Goal: Task Accomplishment & Management: Use online tool/utility

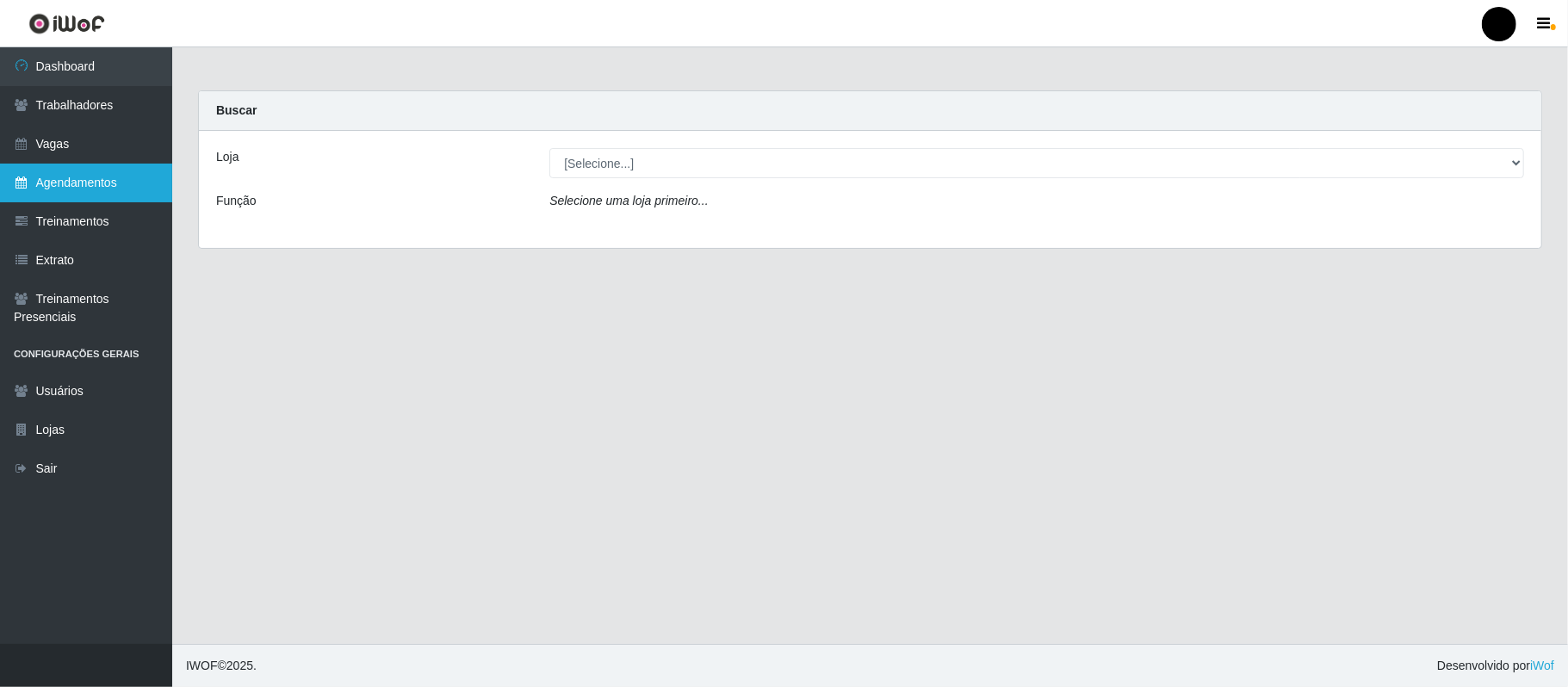
click at [85, 187] on link "Agendamentos" at bounding box center [86, 182] width 173 height 39
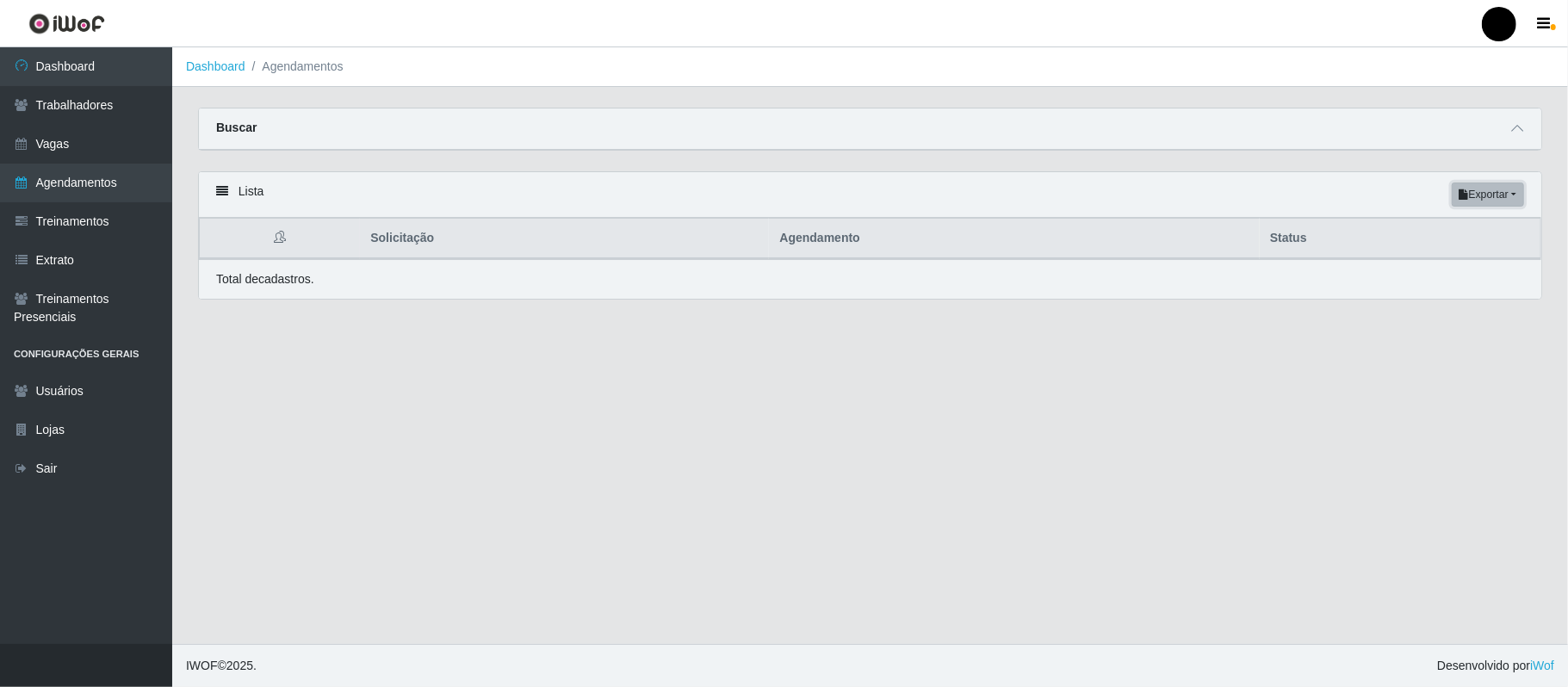
drag, startPoint x: 1509, startPoint y: 198, endPoint x: 1500, endPoint y: 200, distance: 9.2
click at [1506, 199] on button "Exportar" at bounding box center [1487, 194] width 73 height 24
click at [1412, 237] on button "PDF" at bounding box center [1456, 228] width 136 height 36
click at [1488, 191] on button "Exportar" at bounding box center [1487, 194] width 73 height 24
click at [1465, 267] on button "Excel" at bounding box center [1456, 263] width 136 height 35
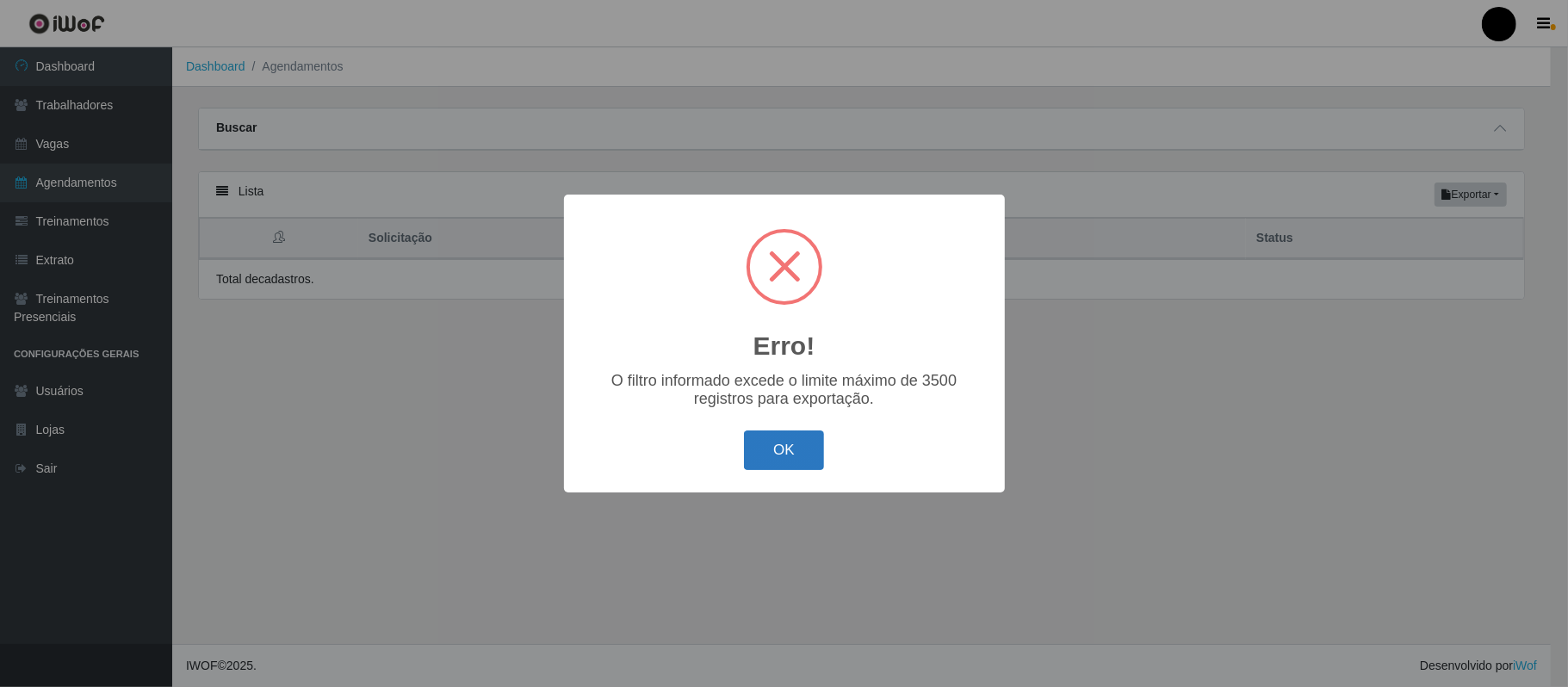
click at [777, 458] on button "OK" at bounding box center [784, 451] width 80 height 41
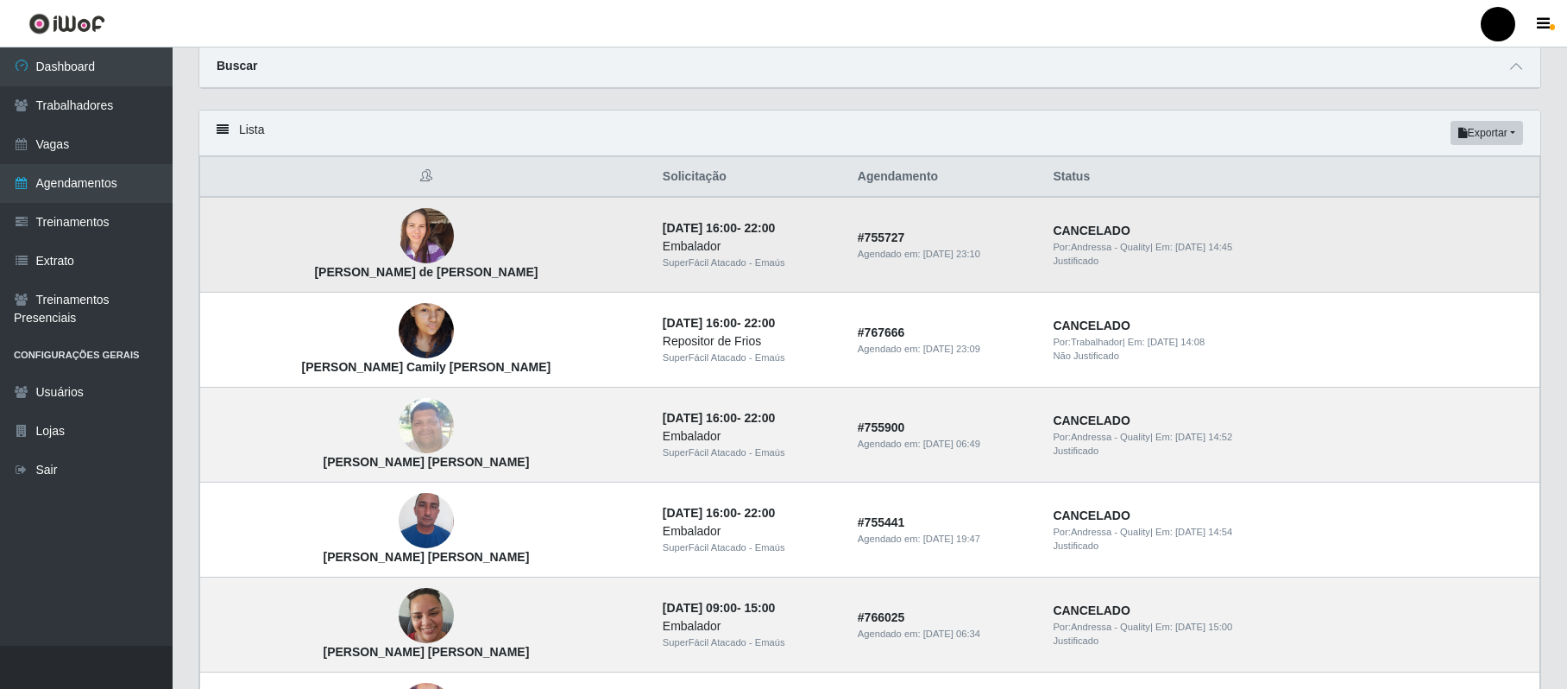
scroll to position [115, 0]
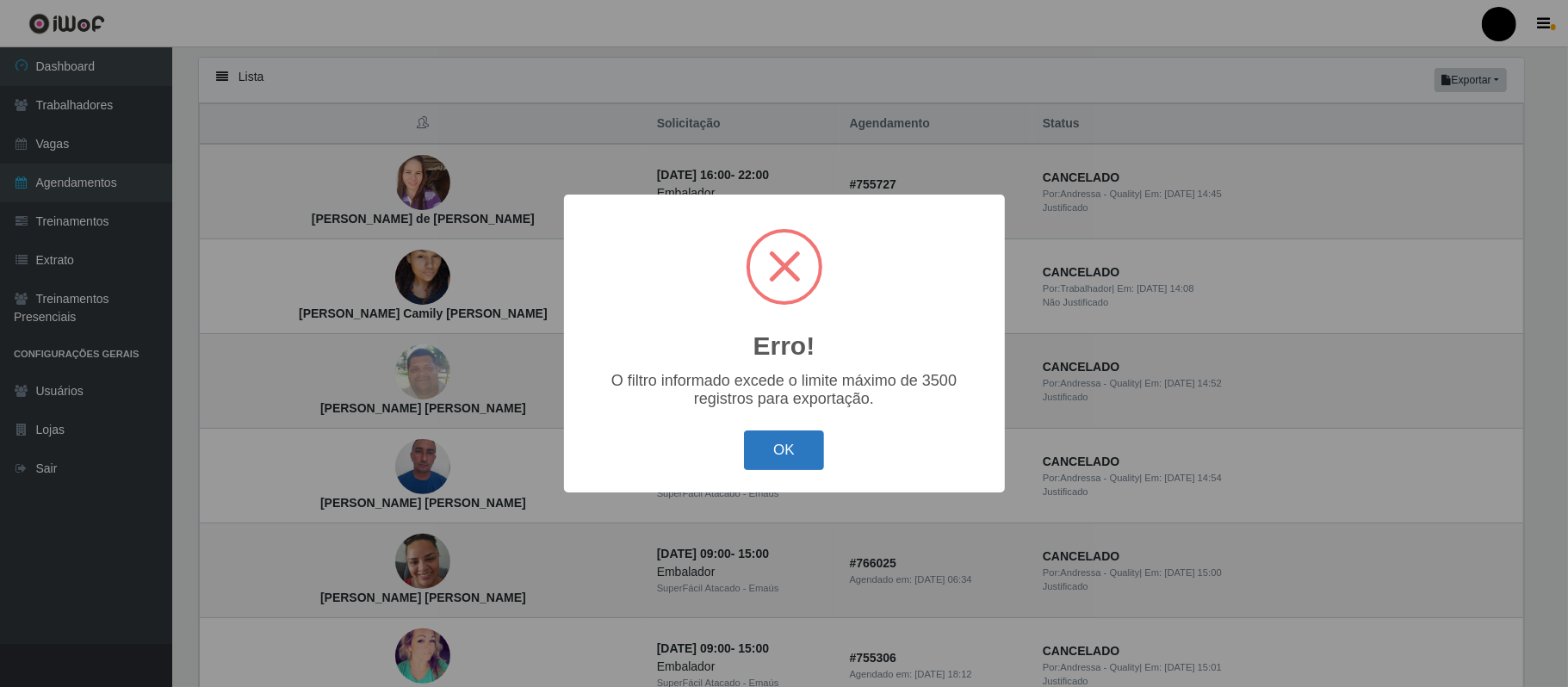
click at [794, 450] on button "OK" at bounding box center [784, 451] width 80 height 41
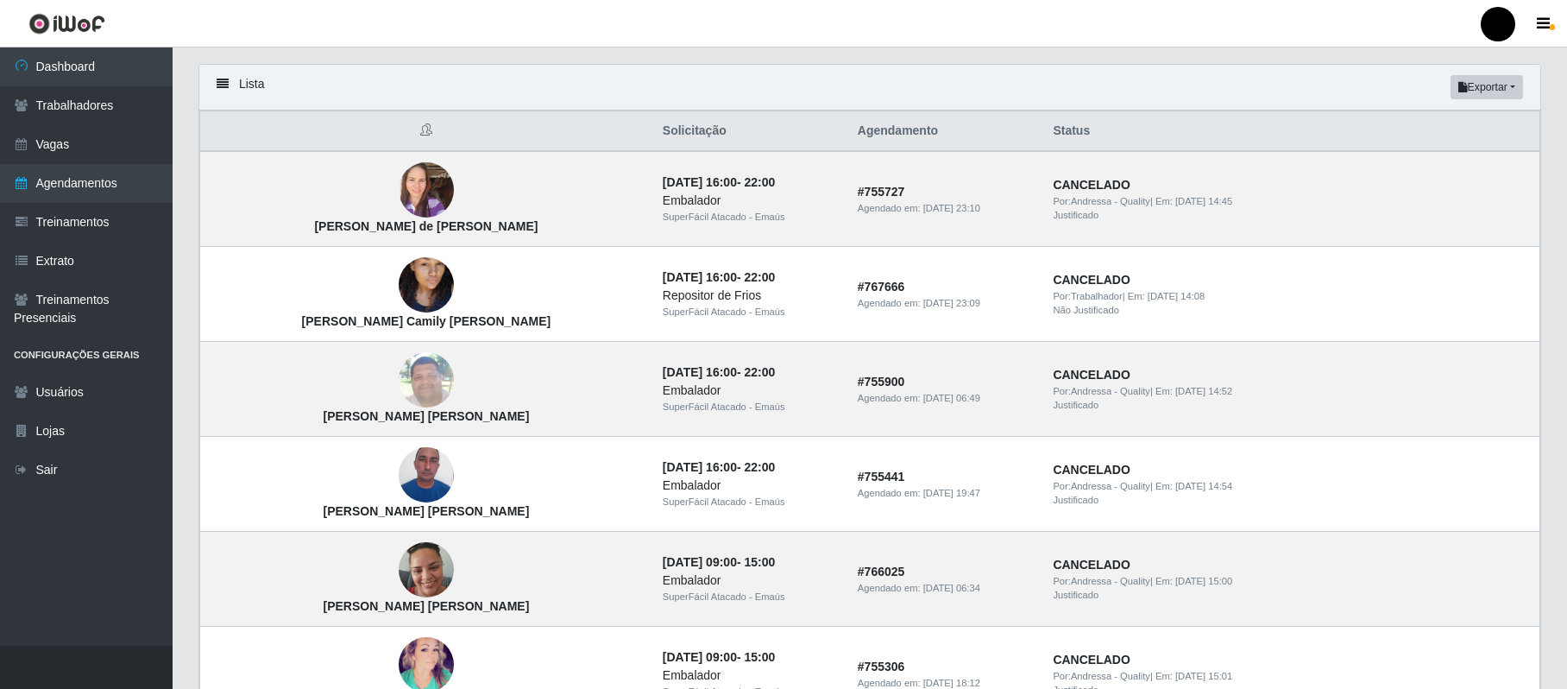
scroll to position [0, 0]
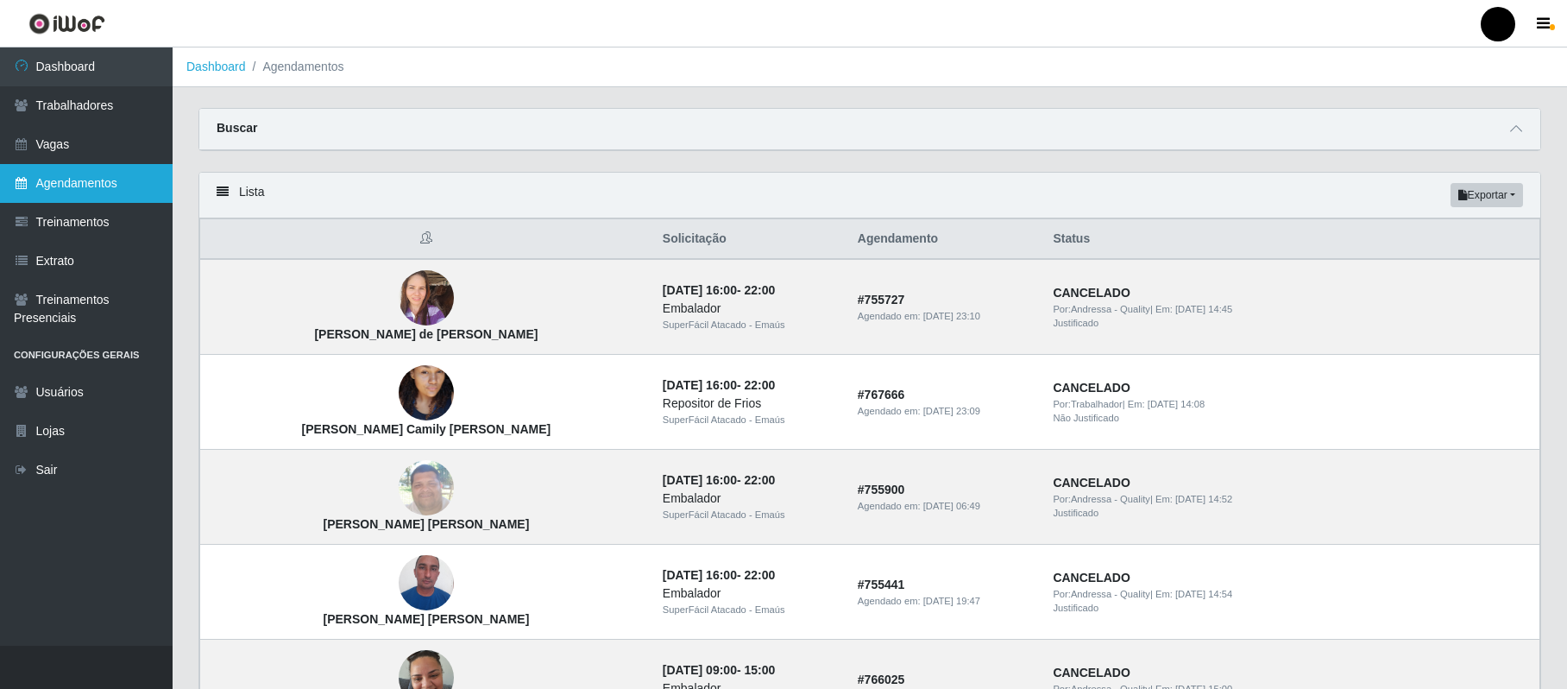
click at [85, 180] on link "Agendamentos" at bounding box center [86, 183] width 173 height 39
click at [243, 124] on strong "Buscar" at bounding box center [237, 128] width 41 height 14
click at [1517, 129] on icon at bounding box center [1516, 129] width 12 height 12
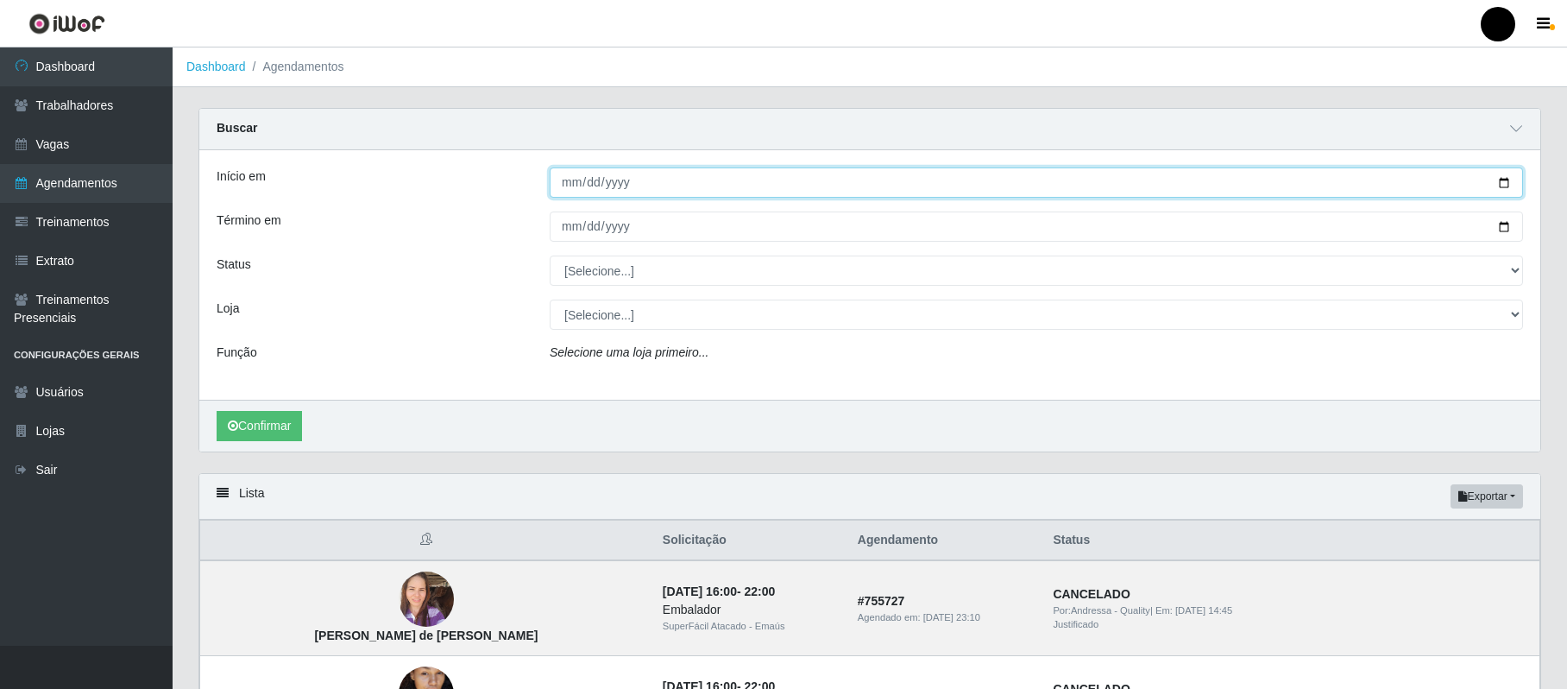
click at [571, 183] on input "Início em" at bounding box center [1037, 182] width 974 height 30
type input "2025-10-12"
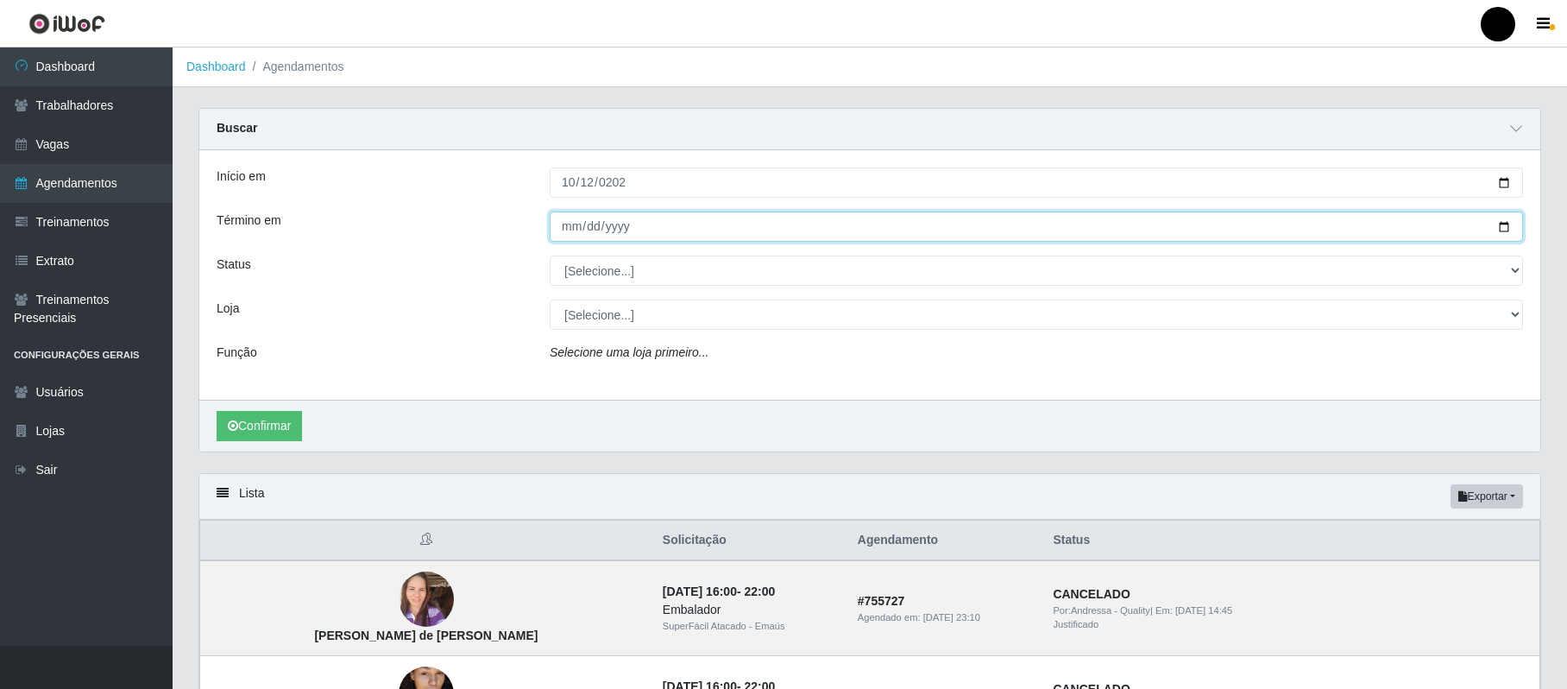
click at [571, 221] on input "Término em" at bounding box center [1037, 226] width 974 height 30
type input "2025-10-12"
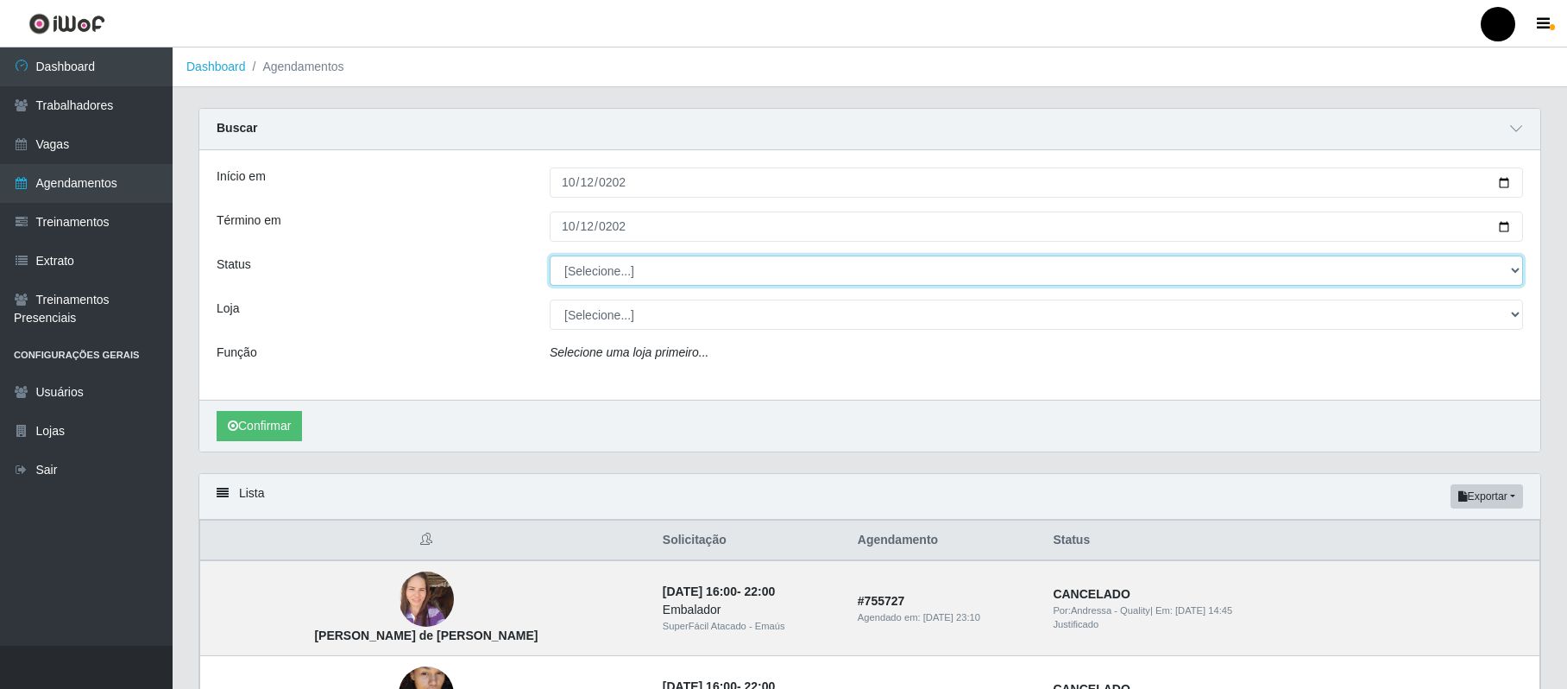
click at [611, 260] on select "[Selecione...] AGENDADO AGUARDANDO LIBERAR EM ANDAMENTO EM REVISÃO FINALIZADO C…" at bounding box center [1037, 270] width 974 height 30
select select "AGENDADO"
click at [550, 256] on select "[Selecione...] AGENDADO AGUARDANDO LIBERAR EM ANDAMENTO EM REVISÃO FINALIZADO C…" at bounding box center [1037, 270] width 974 height 30
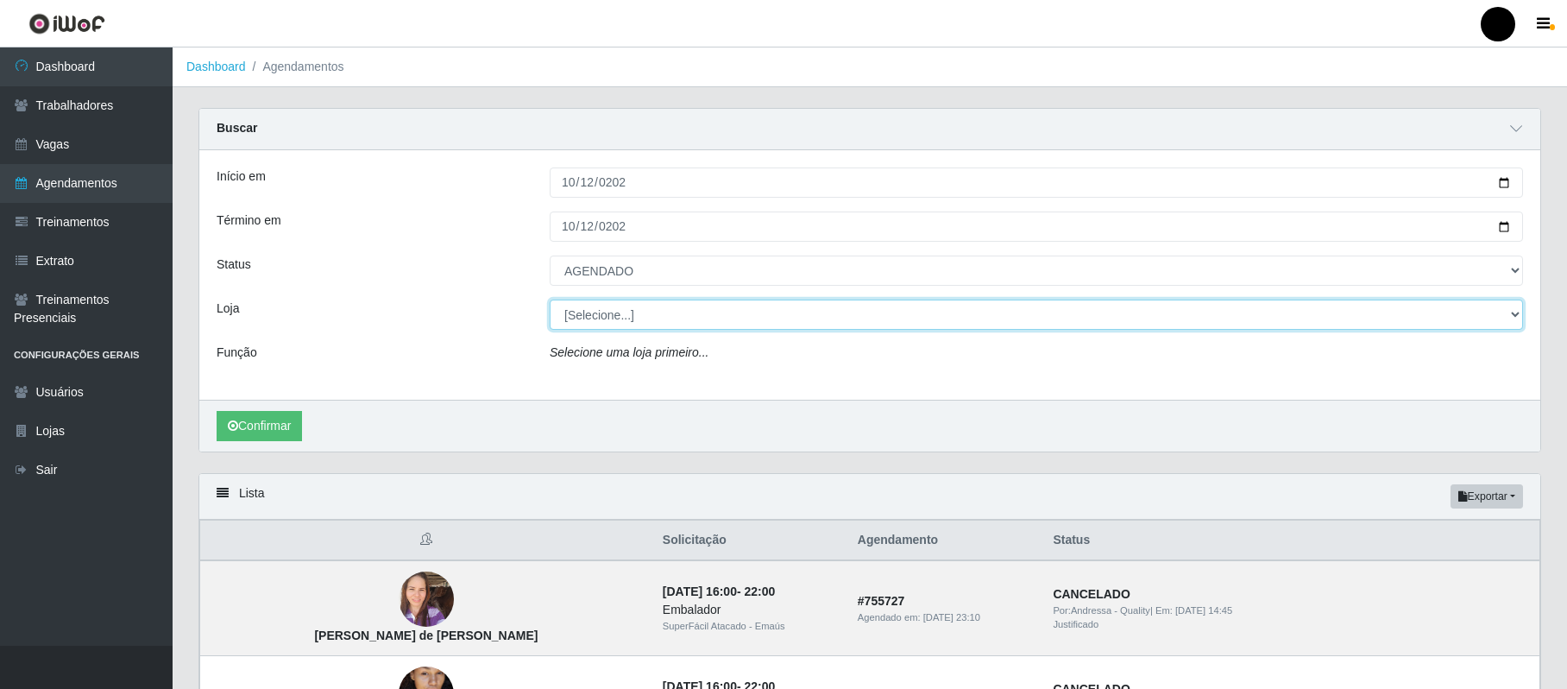
click at [606, 323] on select "[Selecione...] SuperFácil Atacado - Emaús" at bounding box center [1037, 315] width 974 height 30
select select "407"
click at [550, 300] on select "[Selecione...] SuperFácil Atacado - Emaús" at bounding box center [1037, 315] width 974 height 30
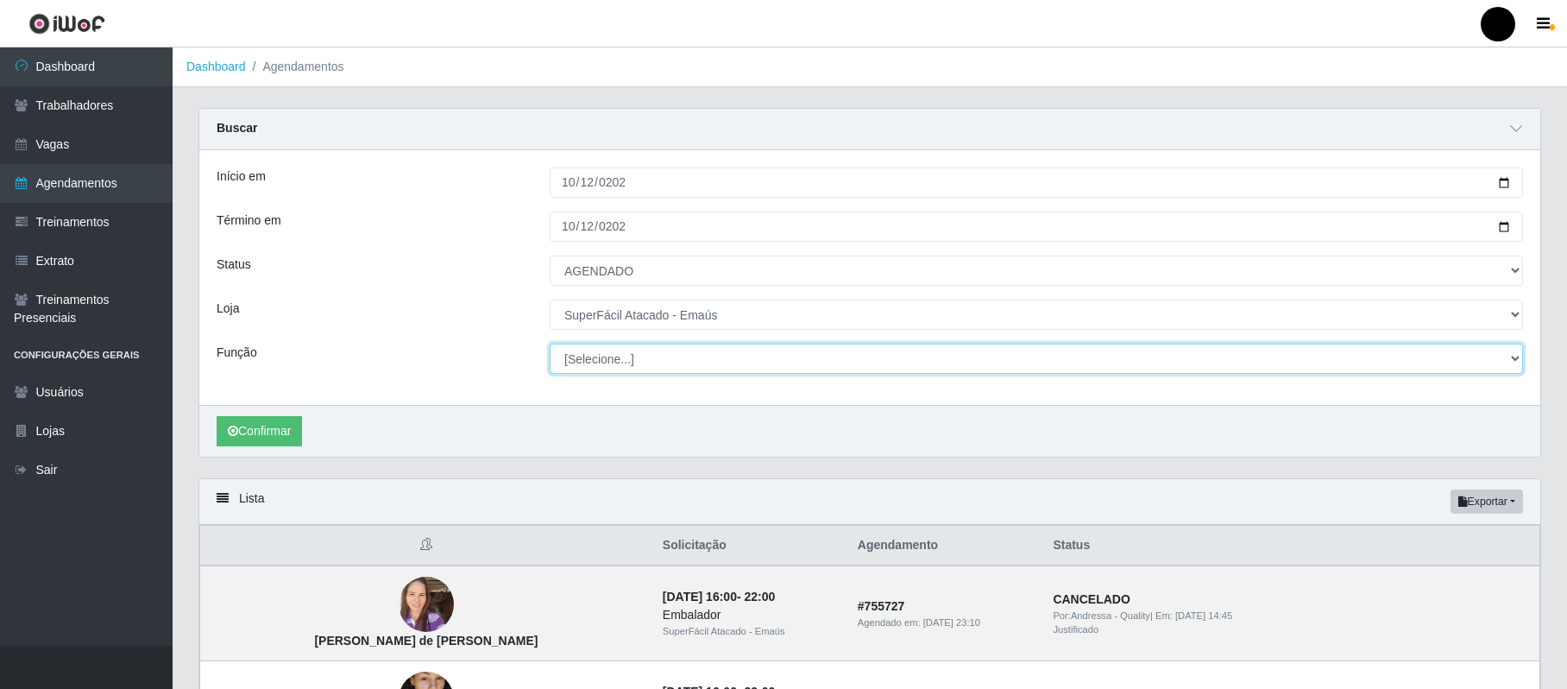
click at [588, 360] on select "[Selecione...] Auxiliar de Estacionamento Auxiliar de Estacionamento + Auxiliar…" at bounding box center [1037, 359] width 974 height 30
click at [397, 250] on div "Início em 2025-10-12 Término em 2025-10-12 Status [Selecione...] AGENDADO AGUAR…" at bounding box center [869, 277] width 1341 height 255
click at [261, 442] on button "Confirmar" at bounding box center [259, 431] width 85 height 30
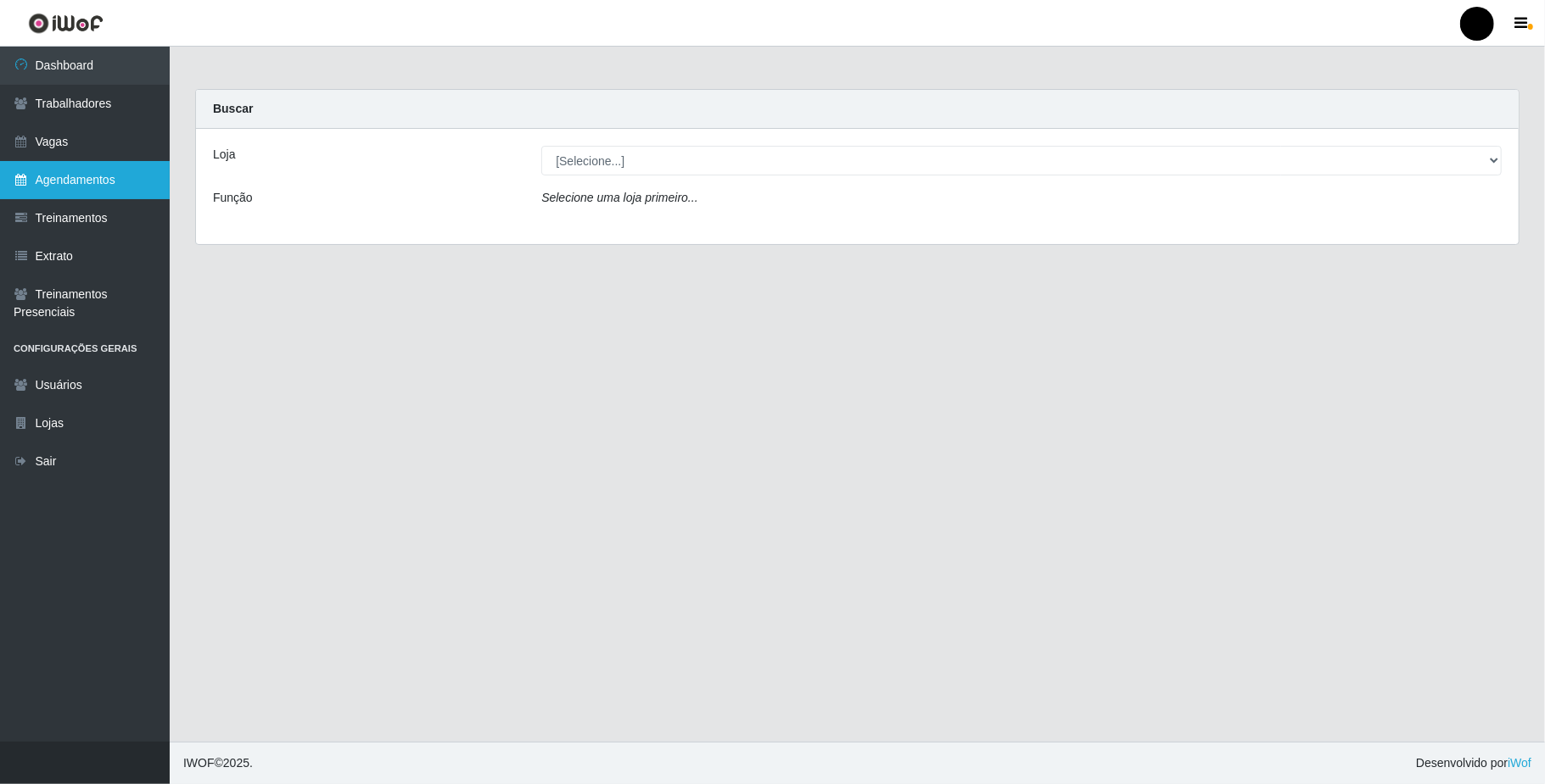
click at [73, 178] on link "Agendamentos" at bounding box center [85, 180] width 170 height 38
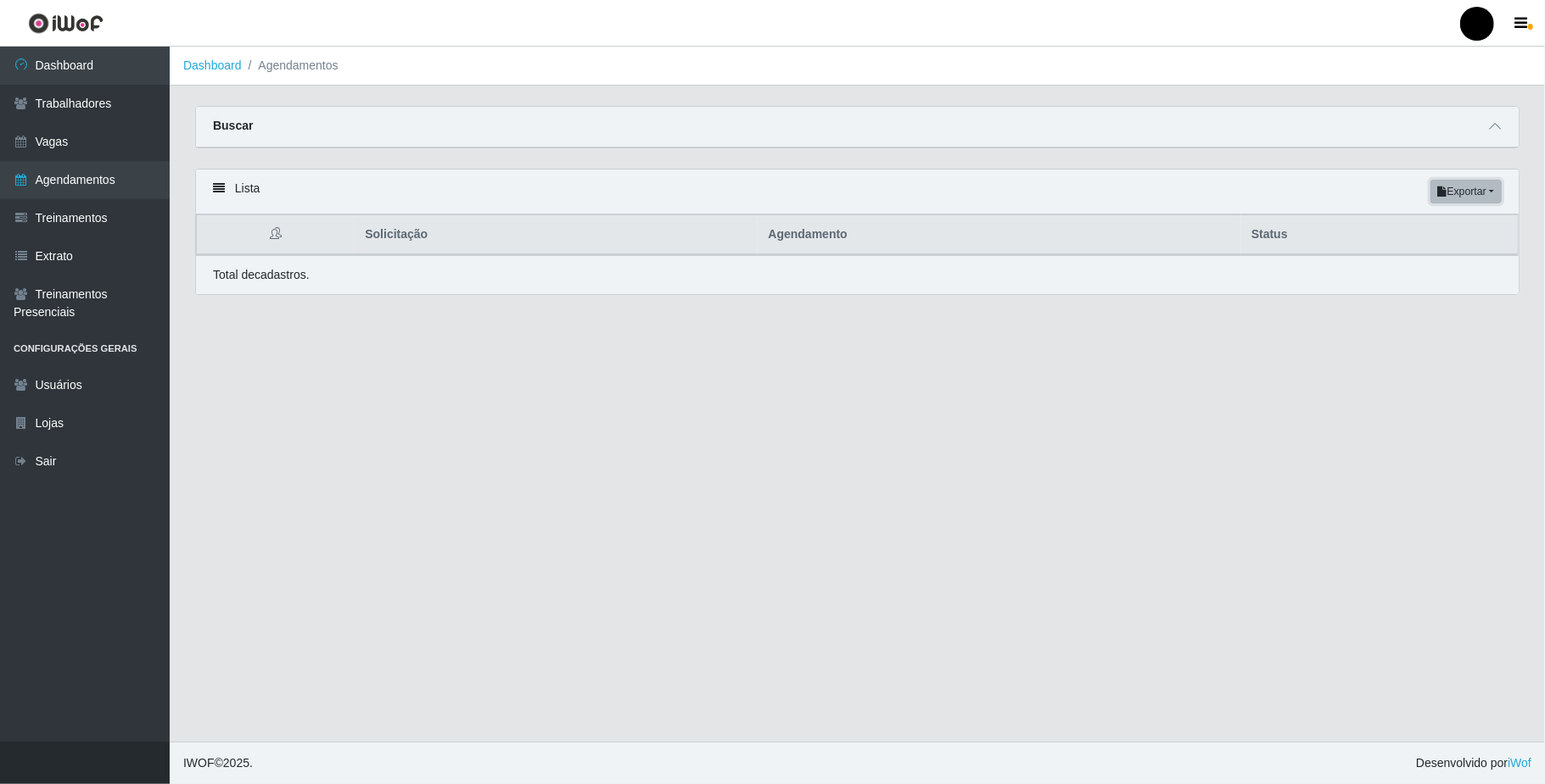
click at [1472, 190] on button "Exportar" at bounding box center [1465, 192] width 72 height 24
click at [1405, 228] on button "PDF" at bounding box center [1435, 225] width 134 height 35
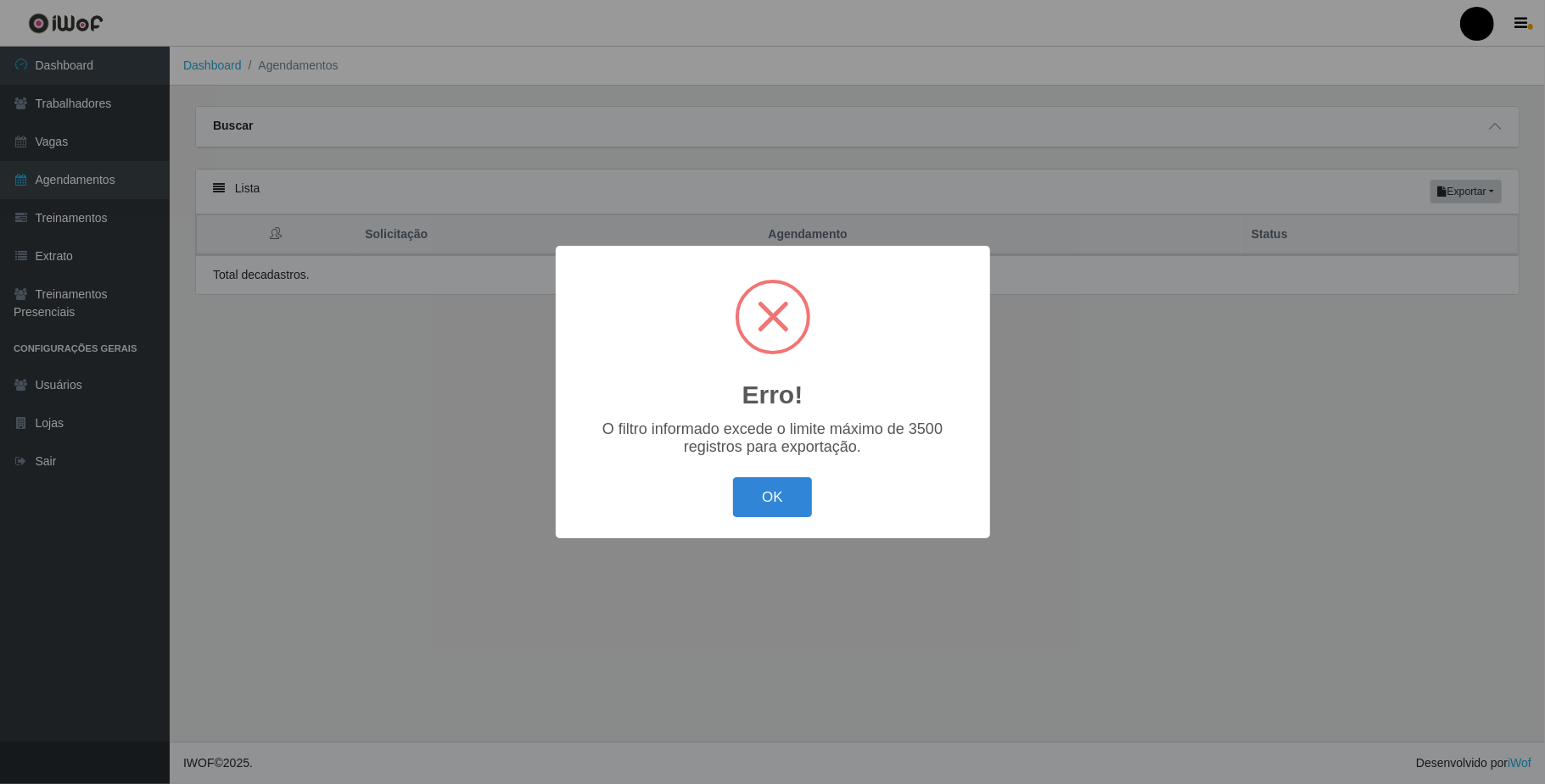
click at [816, 538] on div "Erro! × O filtro informado excede o limite máximo de 3500 registros para export…" at bounding box center [772, 392] width 434 height 293
click at [734, 497] on button "OK" at bounding box center [772, 497] width 79 height 40
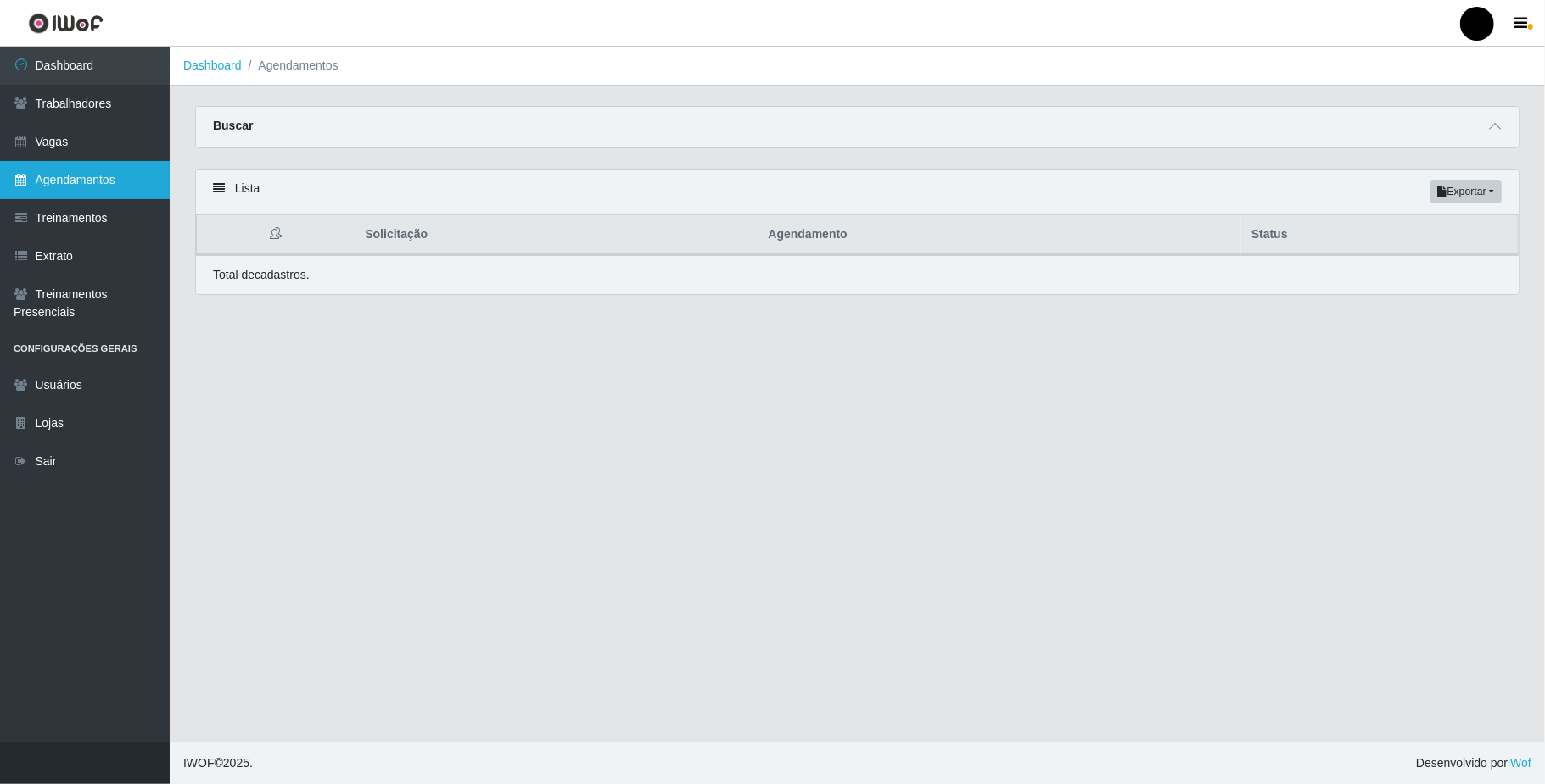
click at [51, 173] on link "Agendamentos" at bounding box center [85, 180] width 170 height 38
click at [257, 113] on div "Buscar" at bounding box center [857, 127] width 1323 height 40
click at [272, 127] on div "Buscar" at bounding box center [857, 127] width 1323 height 40
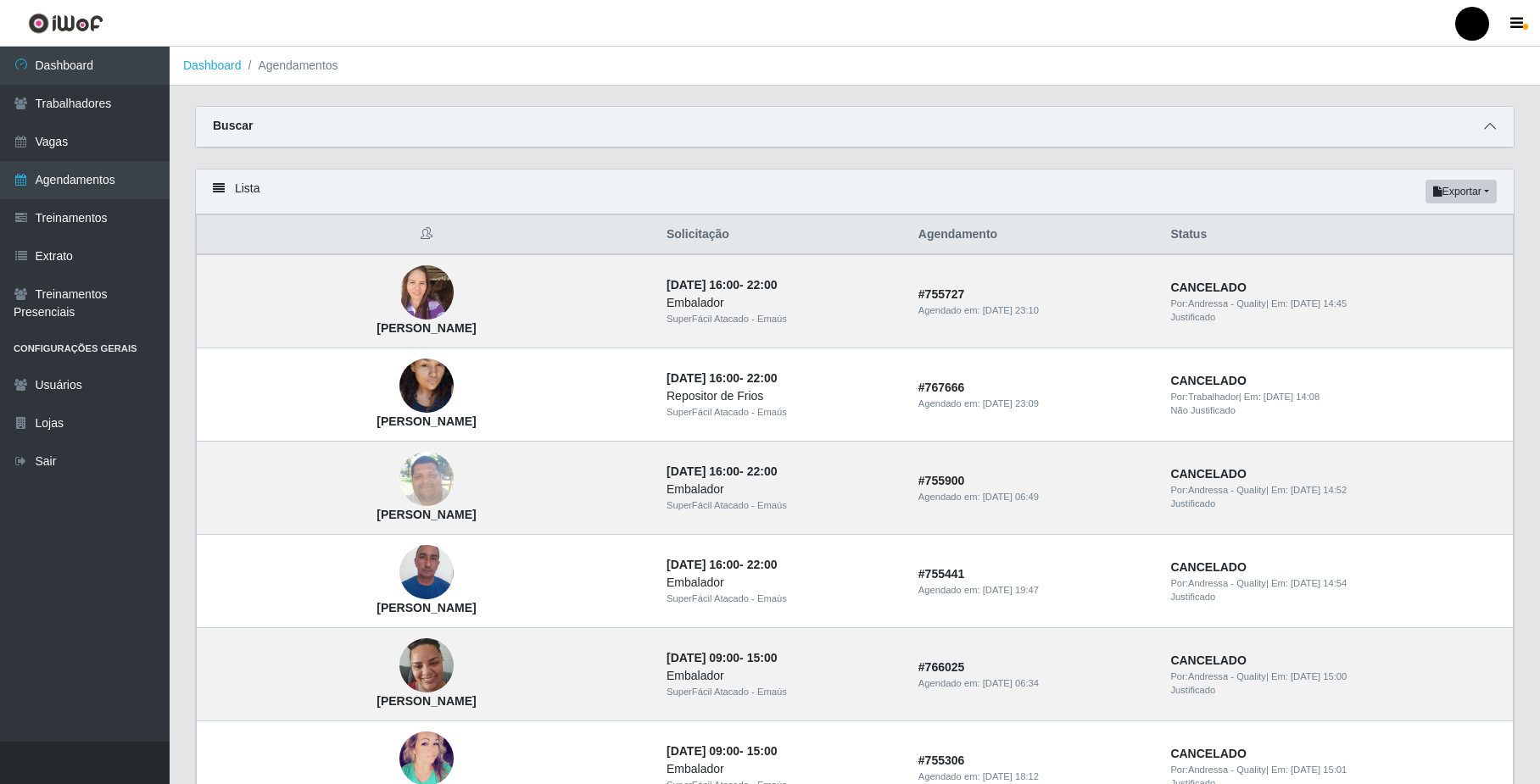
click at [1491, 121] on icon at bounding box center [1490, 127] width 12 height 12
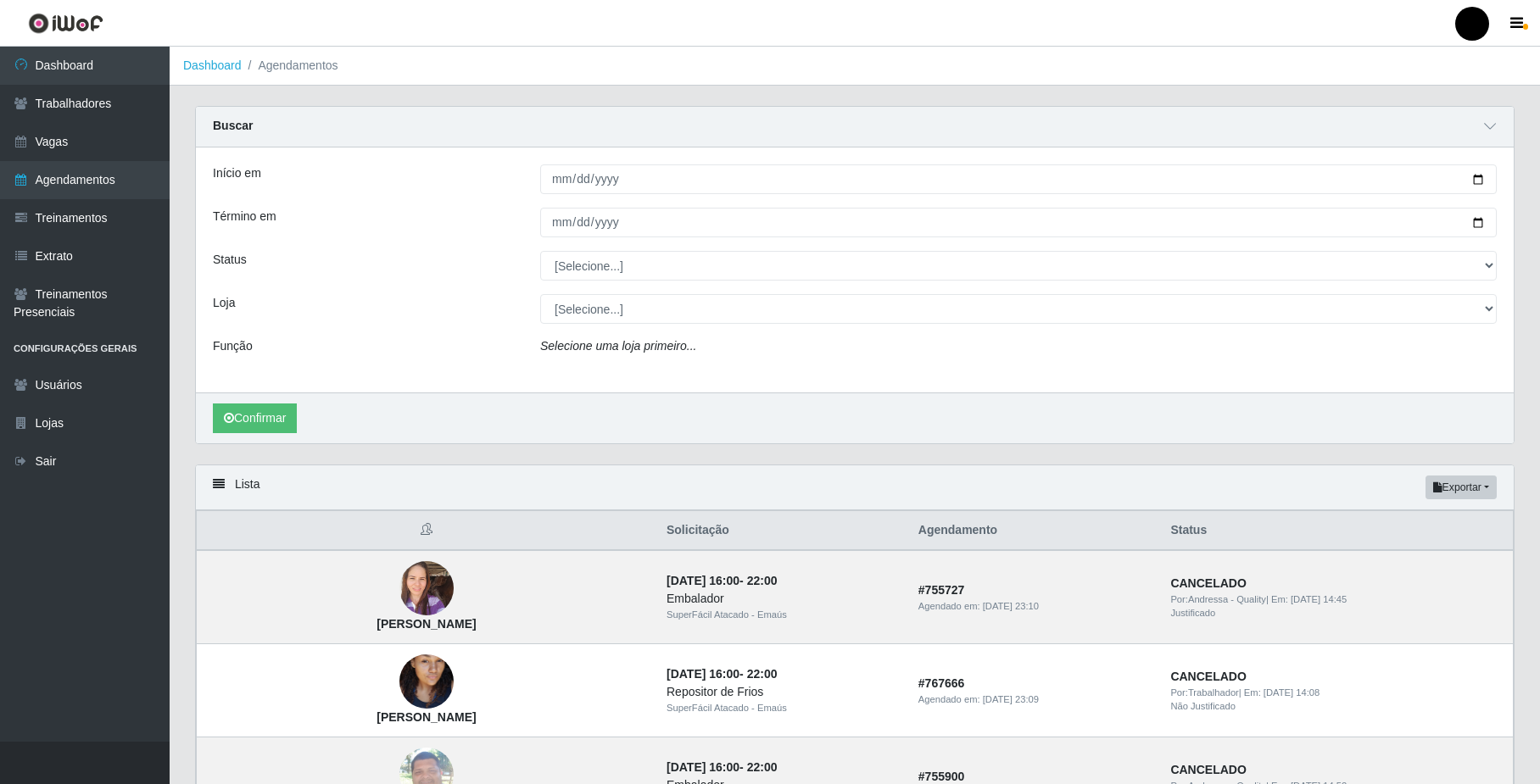
drag, startPoint x: 530, startPoint y: 171, endPoint x: 589, endPoint y: 173, distance: 59.0
click at [533, 171] on div at bounding box center [1018, 179] width 982 height 29
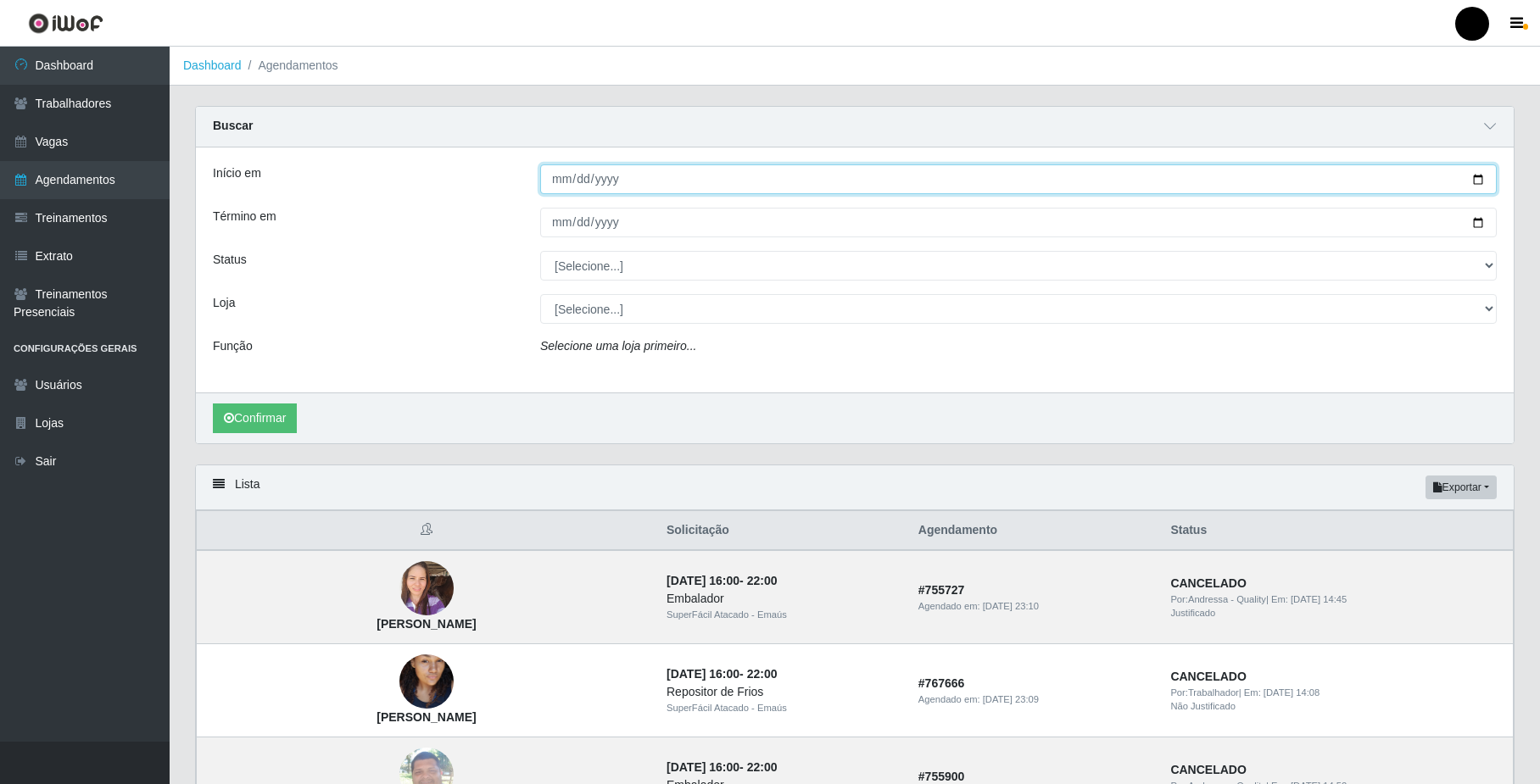
click at [571, 177] on input "Início em" at bounding box center [1019, 179] width 957 height 29
type input "2025-10-12"
click at [565, 220] on input "Término em" at bounding box center [1019, 222] width 957 height 29
type input "2025-10-12"
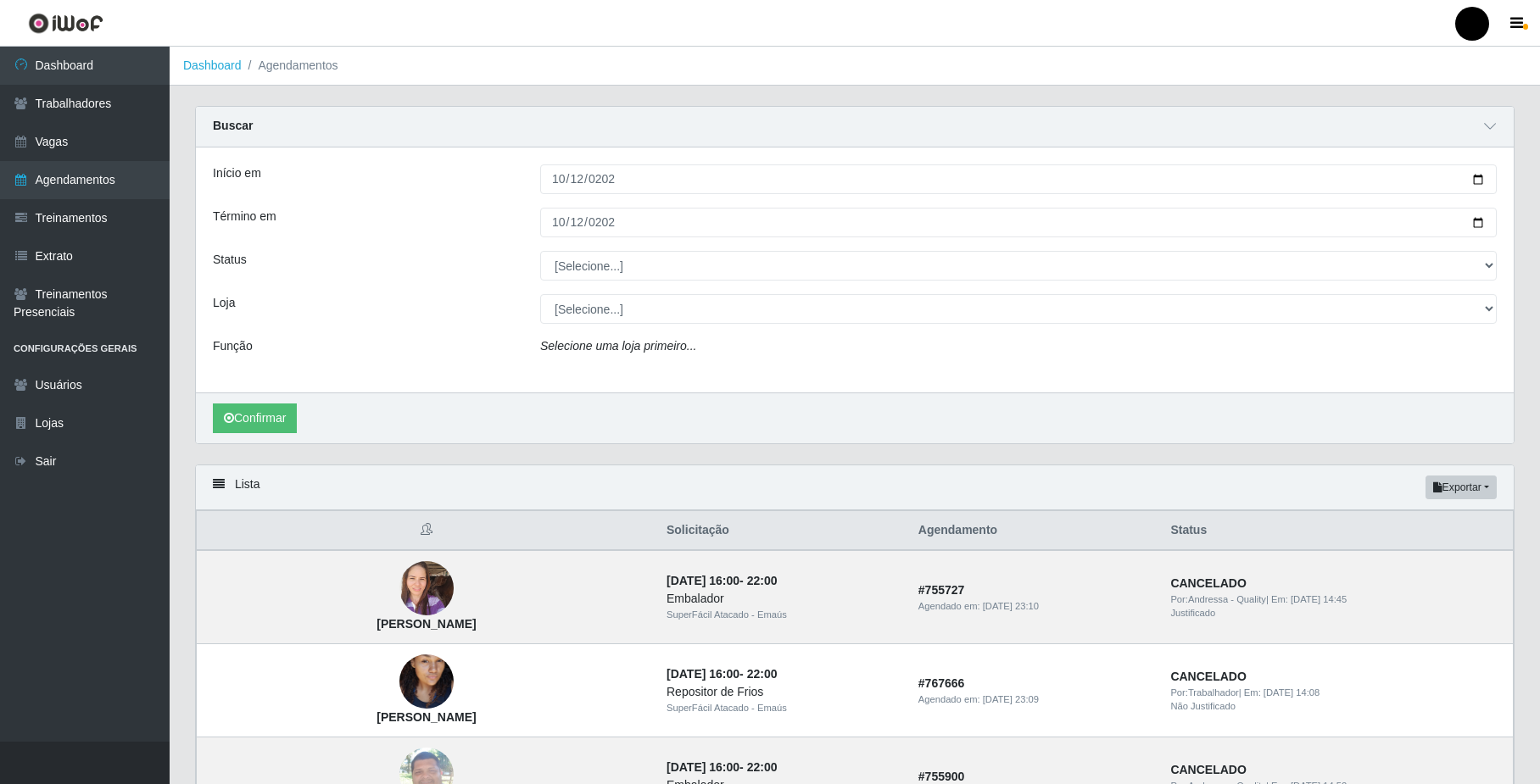
click at [596, 282] on div "Início em 2025-10-12 Término em 2025-10-12 Status [Selecione...] AGENDADO AGUAR…" at bounding box center [854, 269] width 1318 height 245
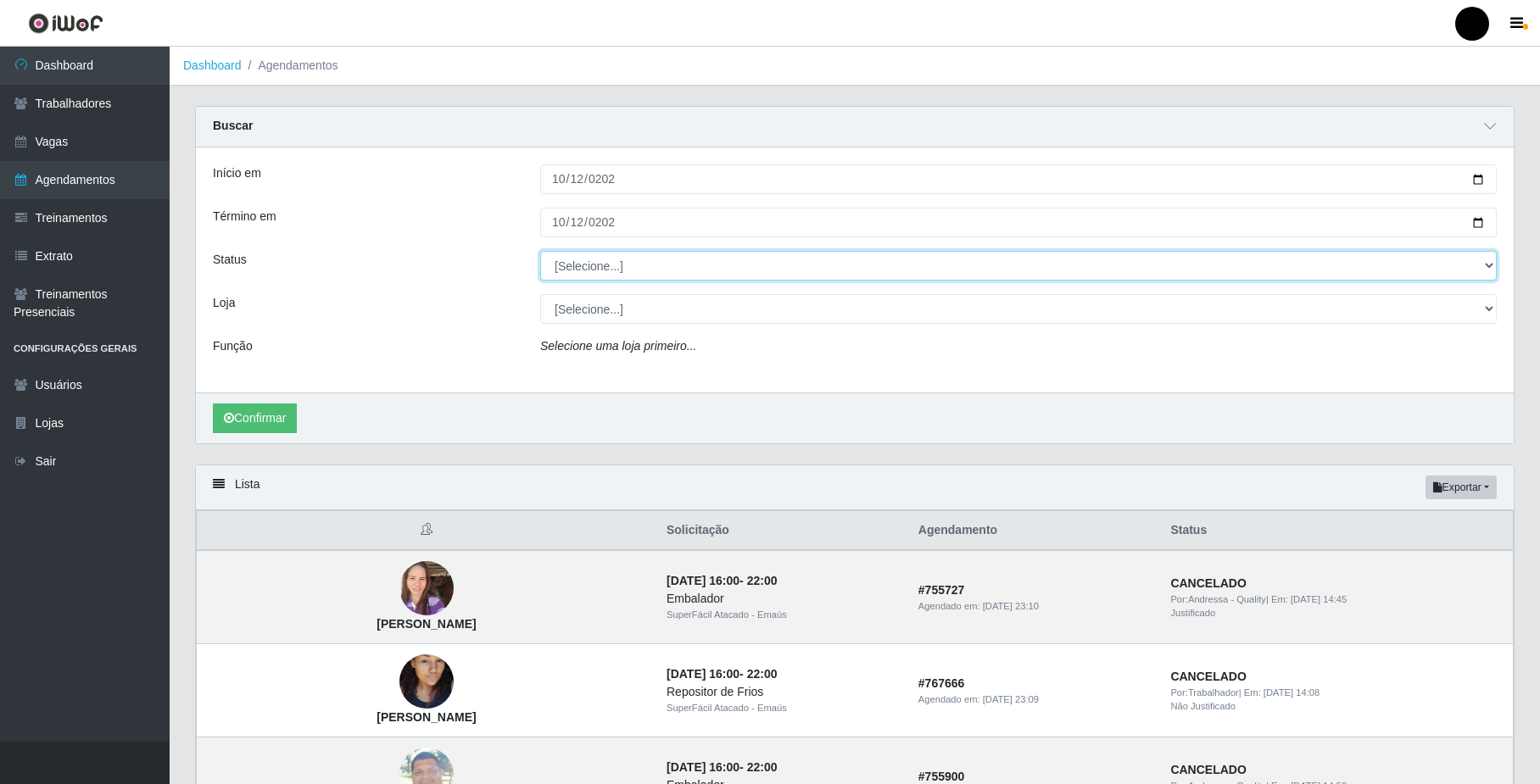
click at [598, 263] on select "[Selecione...] AGENDADO AGUARDANDO LIBERAR EM ANDAMENTO EM REVISÃO FINALIZADO C…" at bounding box center [1019, 265] width 957 height 29
select select "AGENDADO"
click at [541, 252] on select "[Selecione...] AGENDADO AGUARDANDO LIBERAR EM ANDAMENTO EM REVISÃO FINALIZADO C…" at bounding box center [1019, 265] width 957 height 29
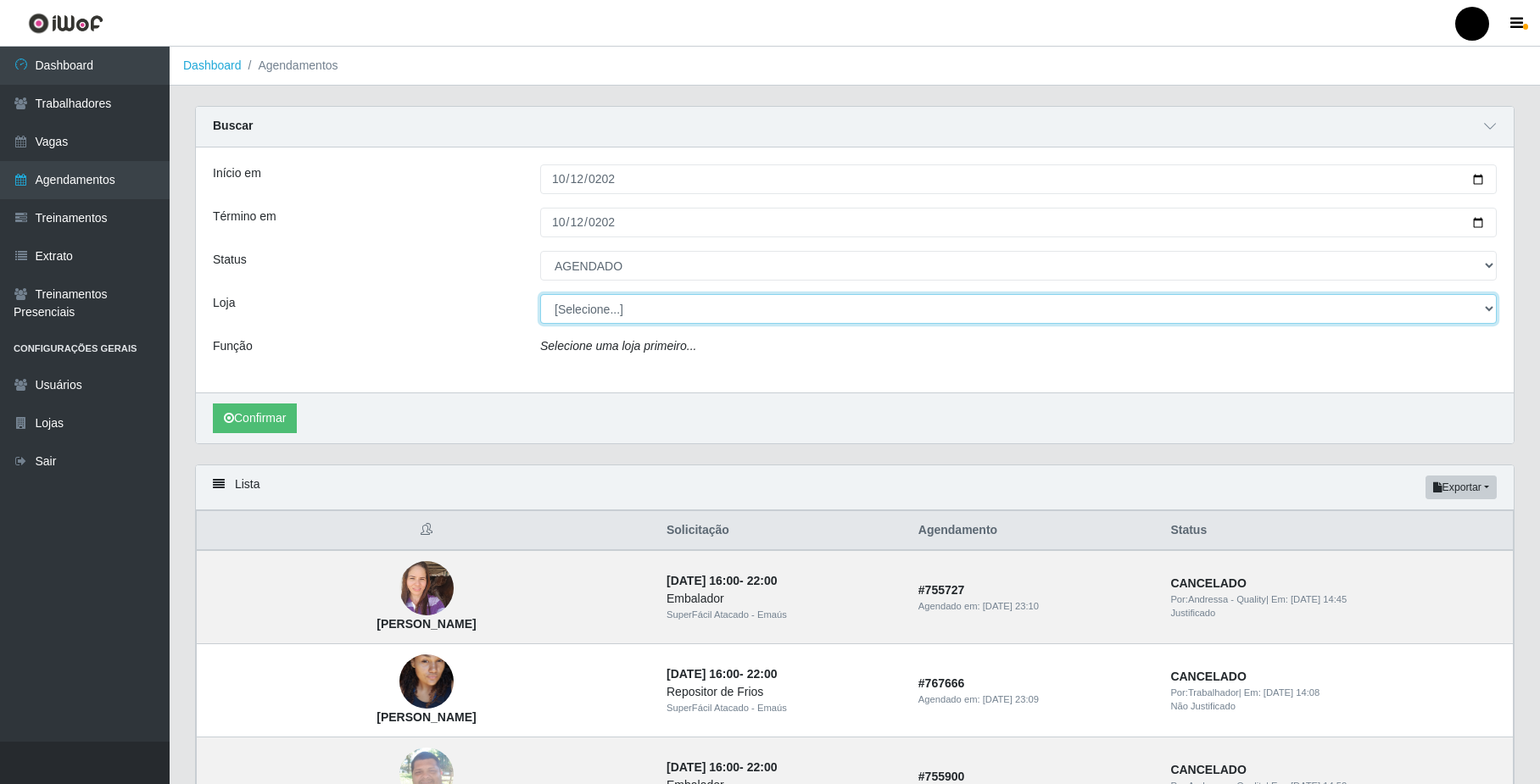
click at [610, 315] on select "[Selecione...] SuperFácil Atacado - Emaús" at bounding box center [1019, 309] width 957 height 29
select select "407"
click at [541, 295] on select "[Selecione...] SuperFácil Atacado - Emaús" at bounding box center [1019, 309] width 957 height 29
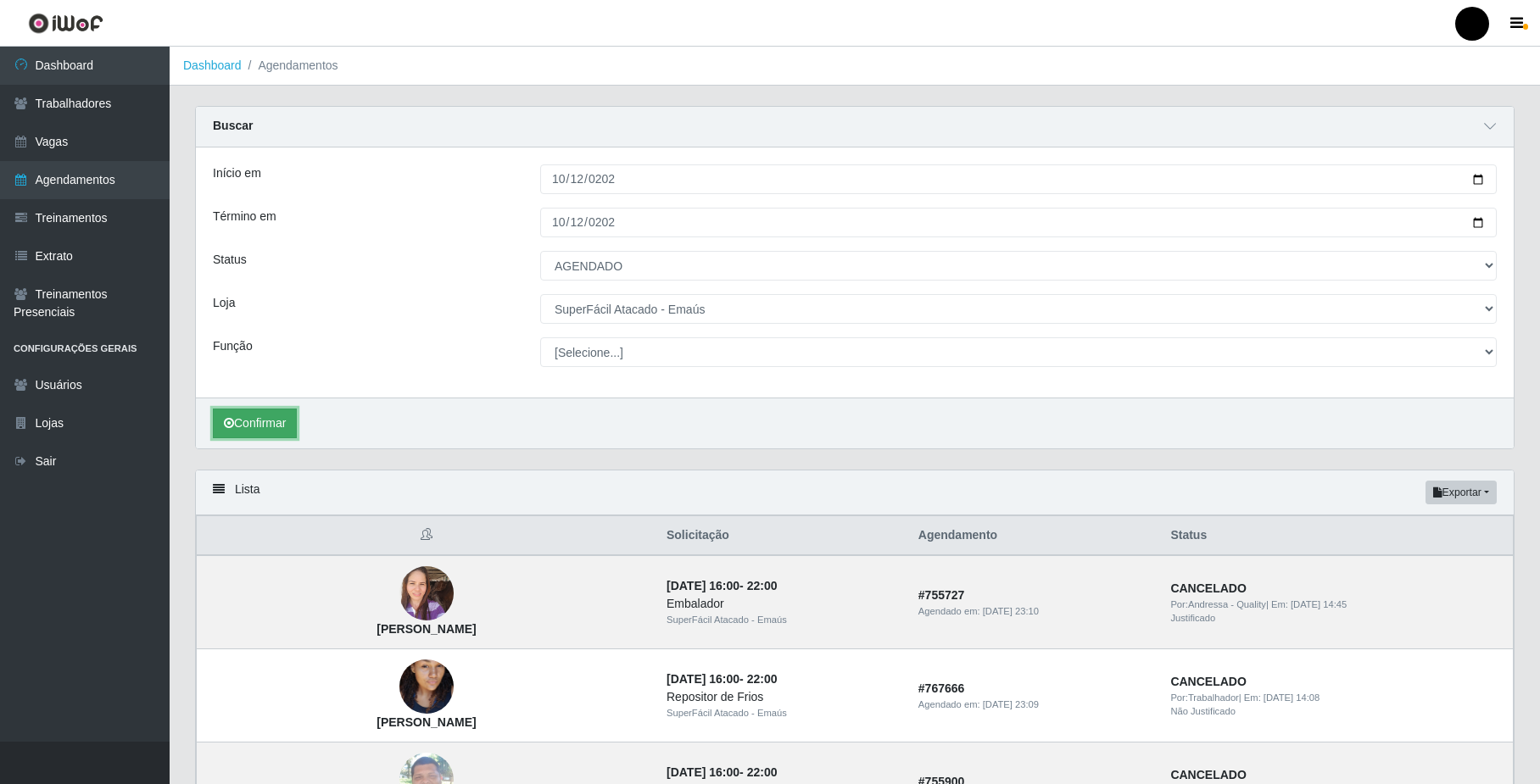
click at [232, 412] on button "Confirmar" at bounding box center [255, 423] width 84 height 29
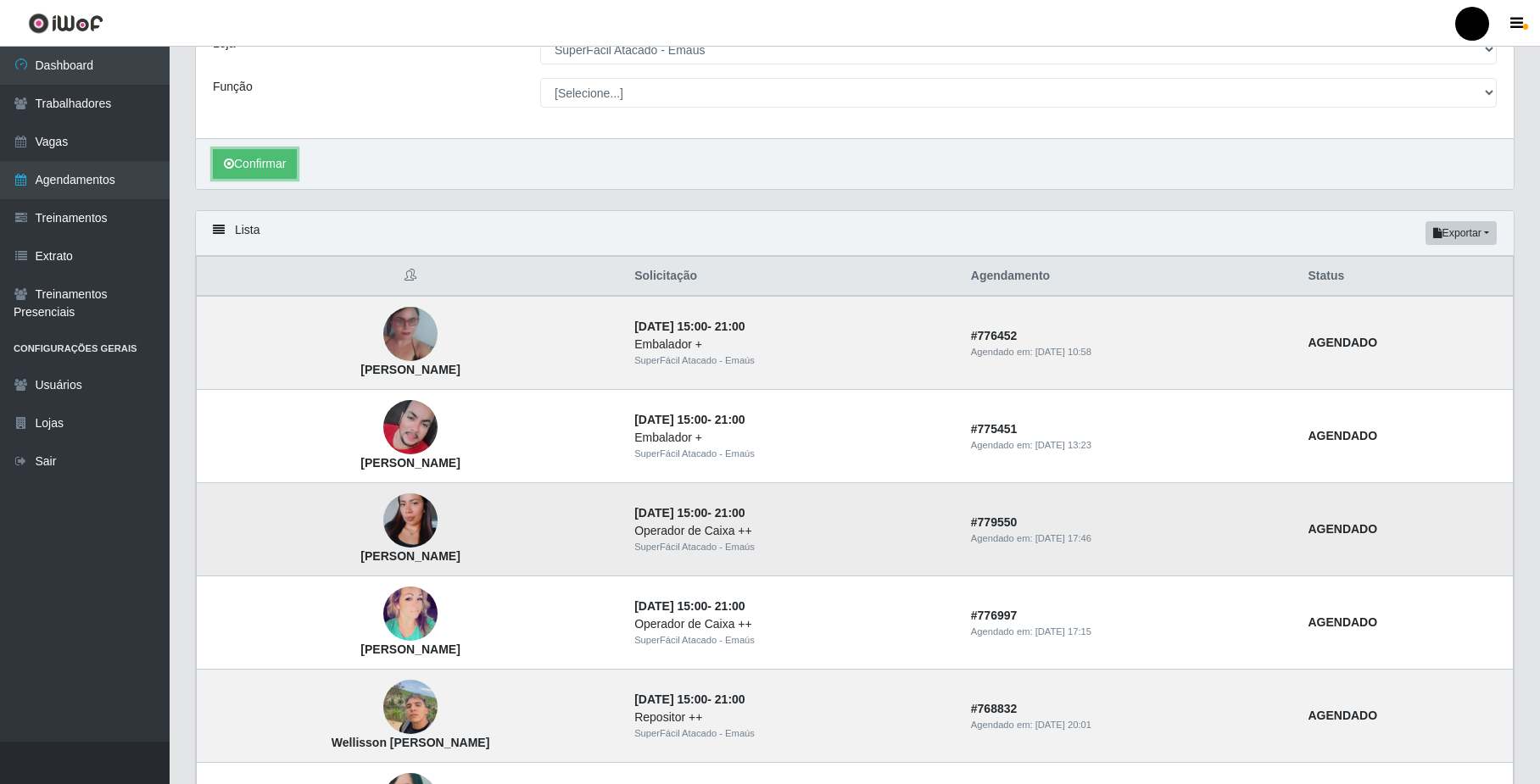
scroll to position [113, 0]
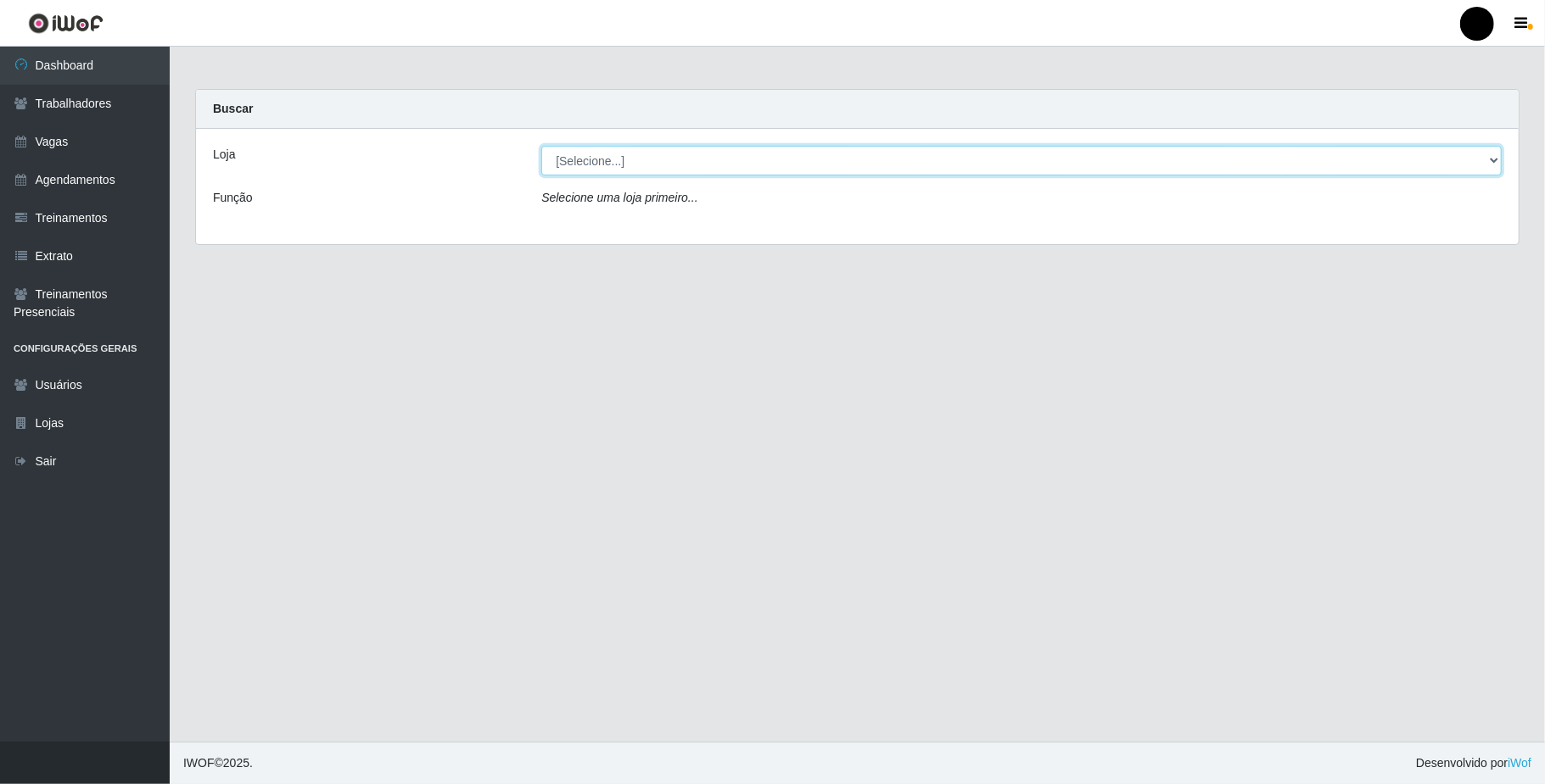
click at [1059, 161] on select "[Selecione...] SuperFácil Atacado - Emaús" at bounding box center [1021, 160] width 960 height 29
select select "407"
click at [542, 145] on select "[Selecione...] SuperFácil Atacado - Emaús" at bounding box center [1021, 160] width 960 height 29
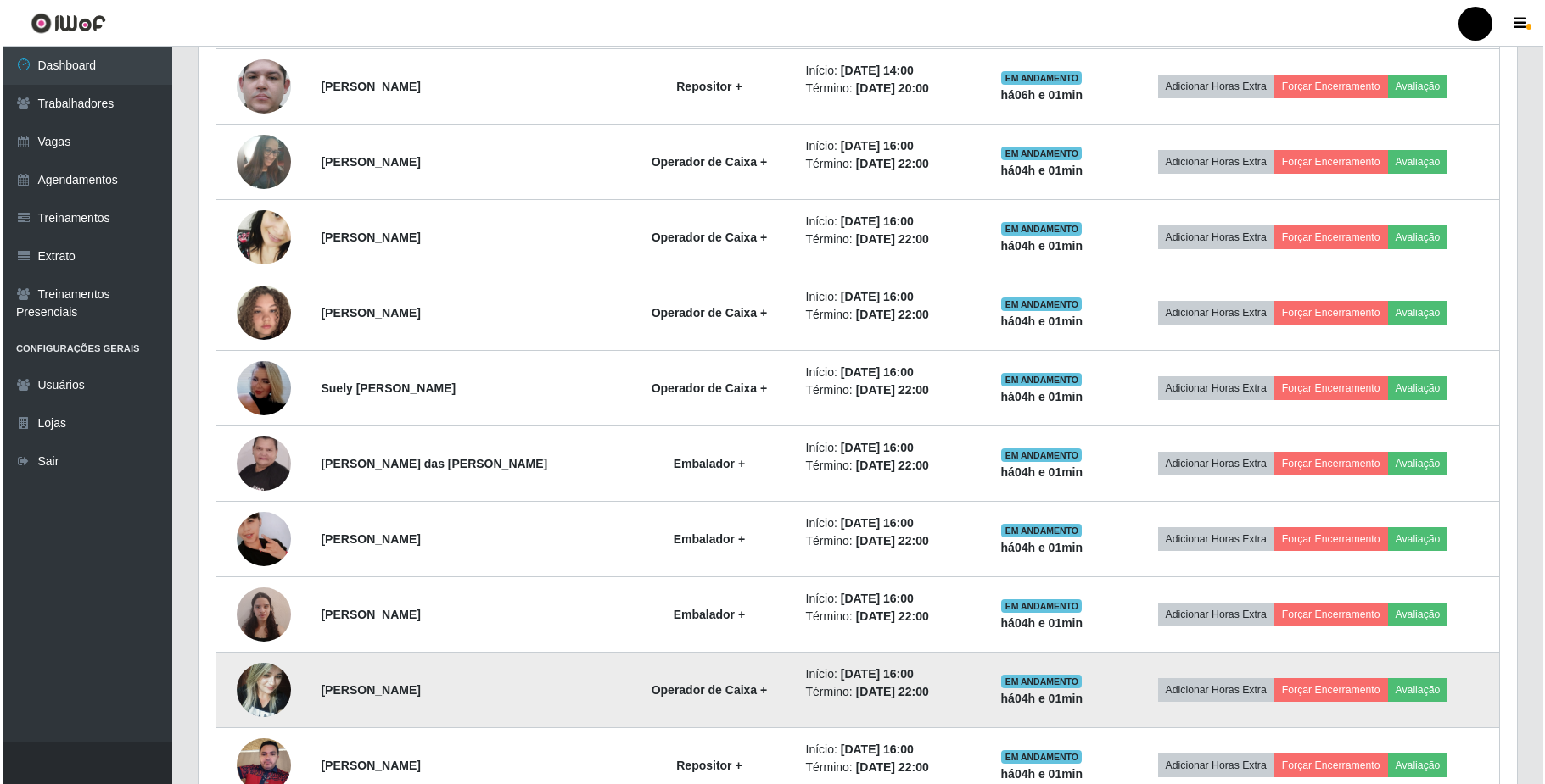
scroll to position [649, 0]
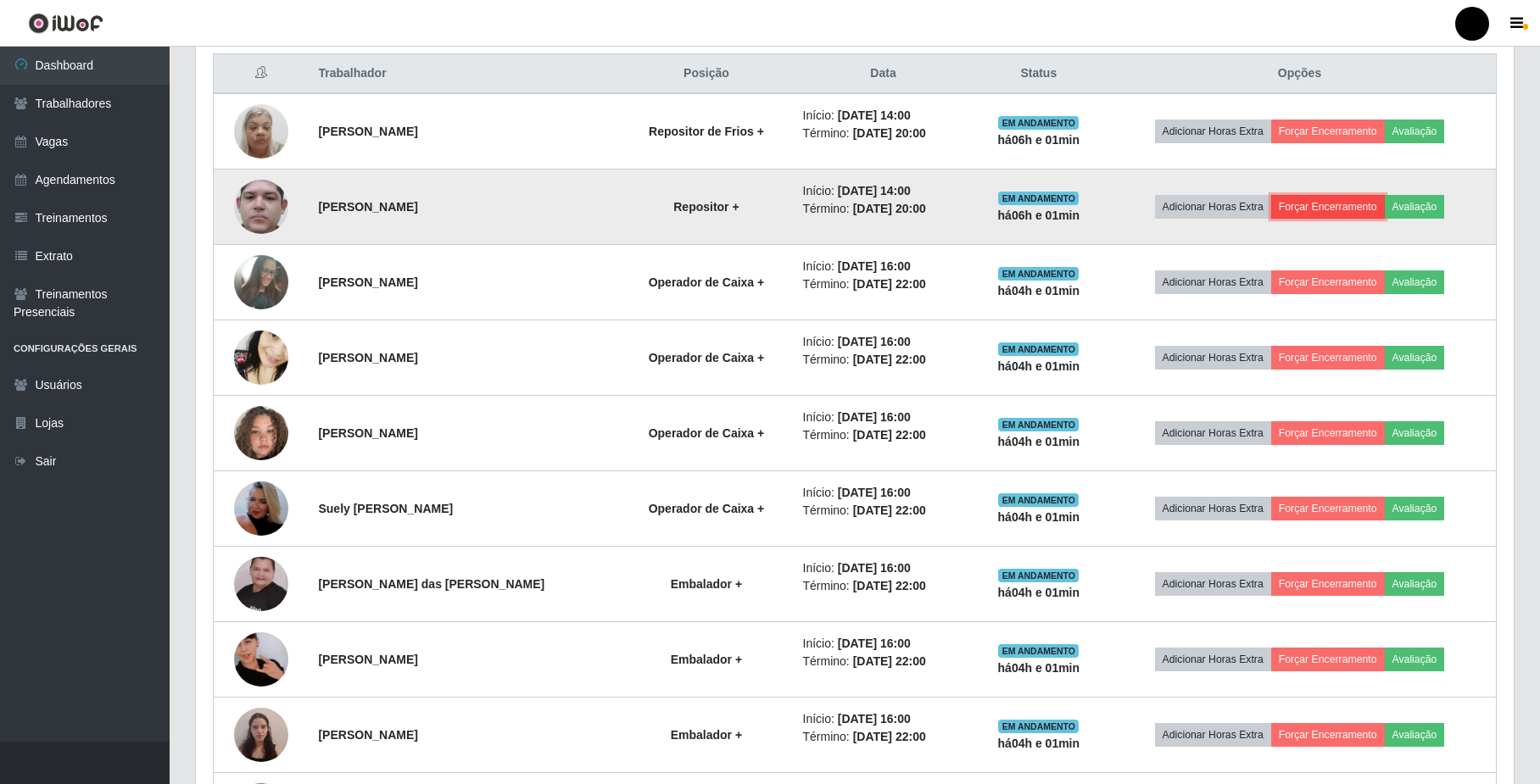
click at [1352, 207] on button "Forçar Encerramento" at bounding box center [1329, 207] width 114 height 24
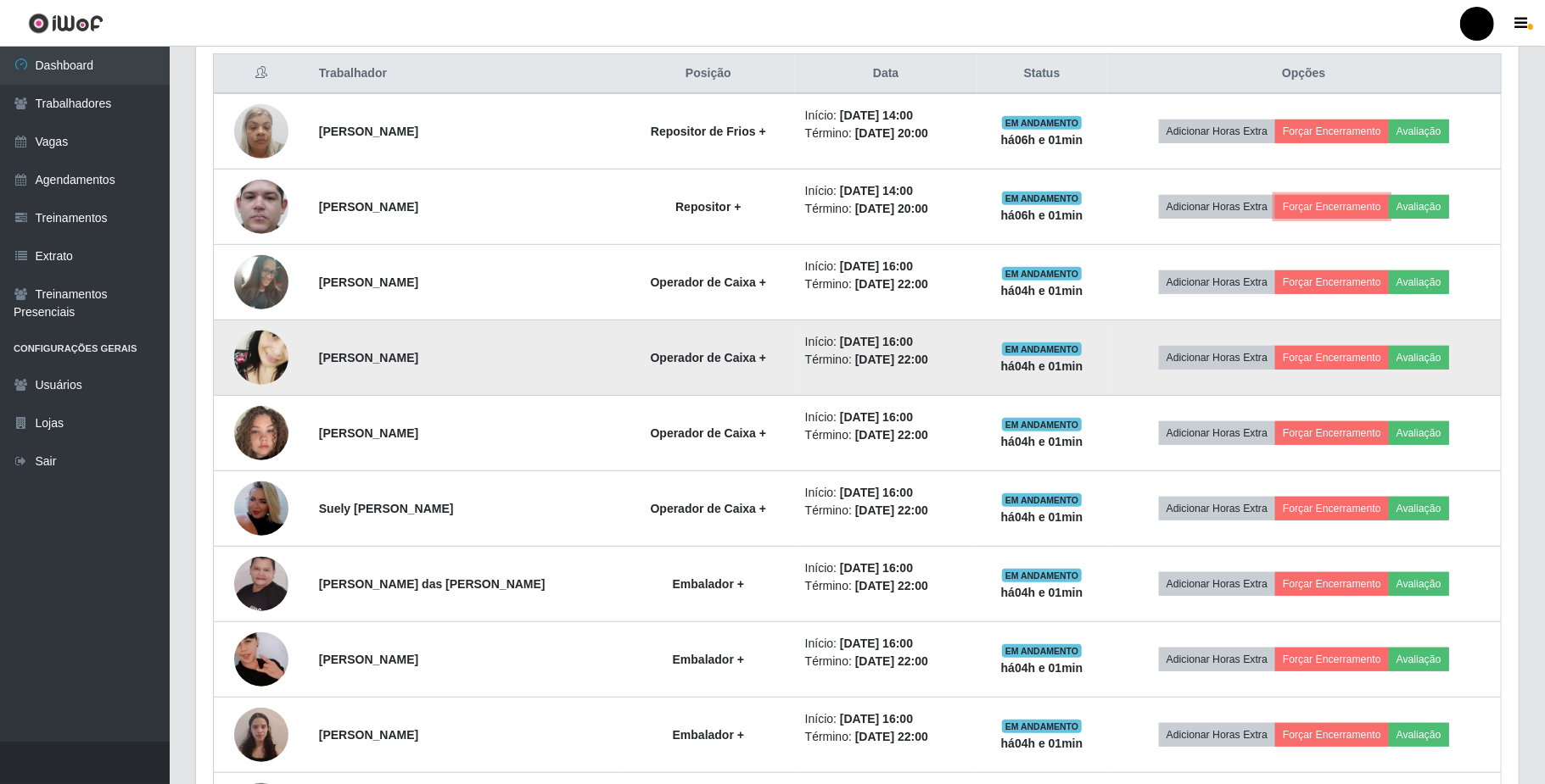
scroll to position [353, 1317]
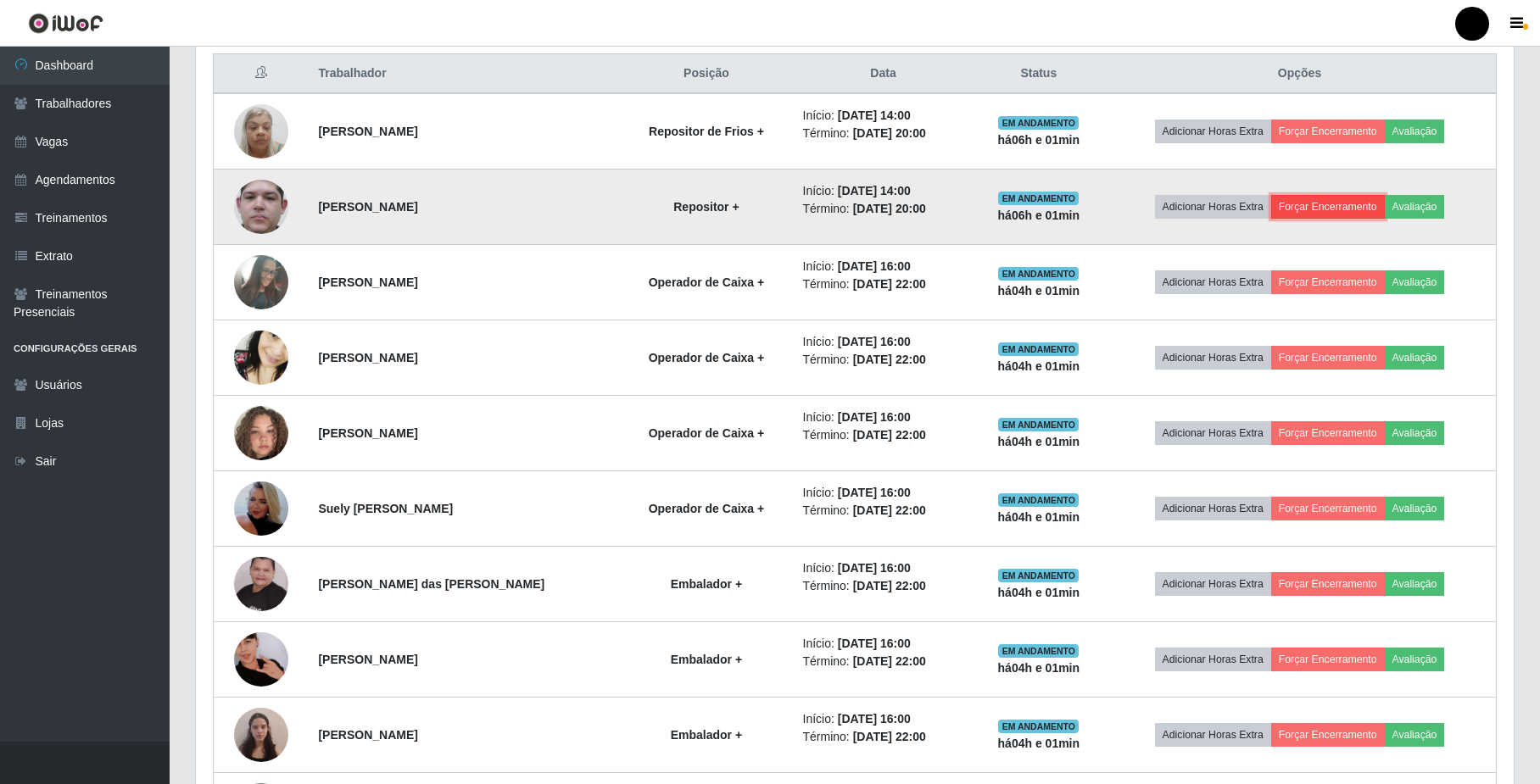
click at [1293, 203] on button "Forçar Encerramento" at bounding box center [1329, 207] width 114 height 24
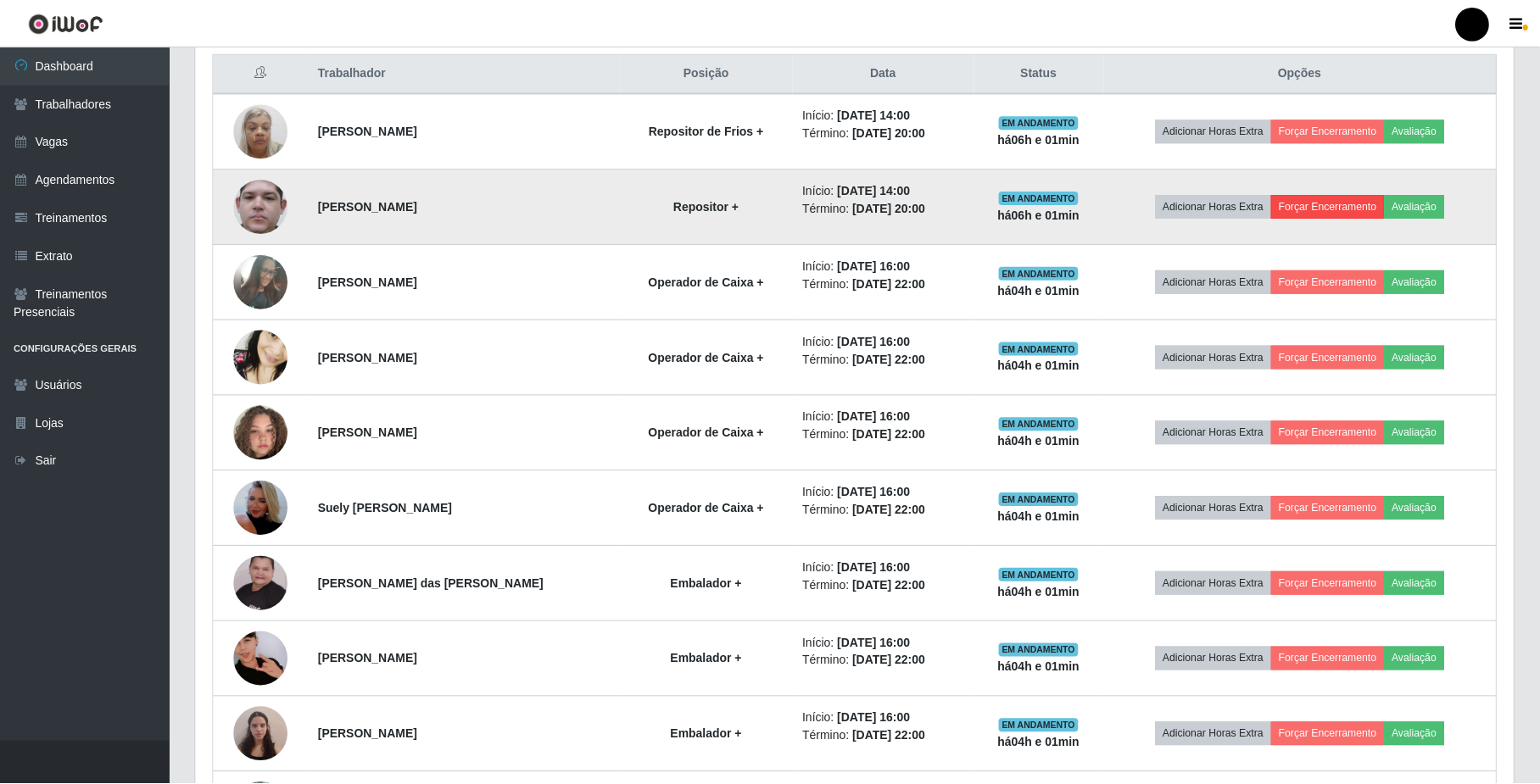
scroll to position [353, 1304]
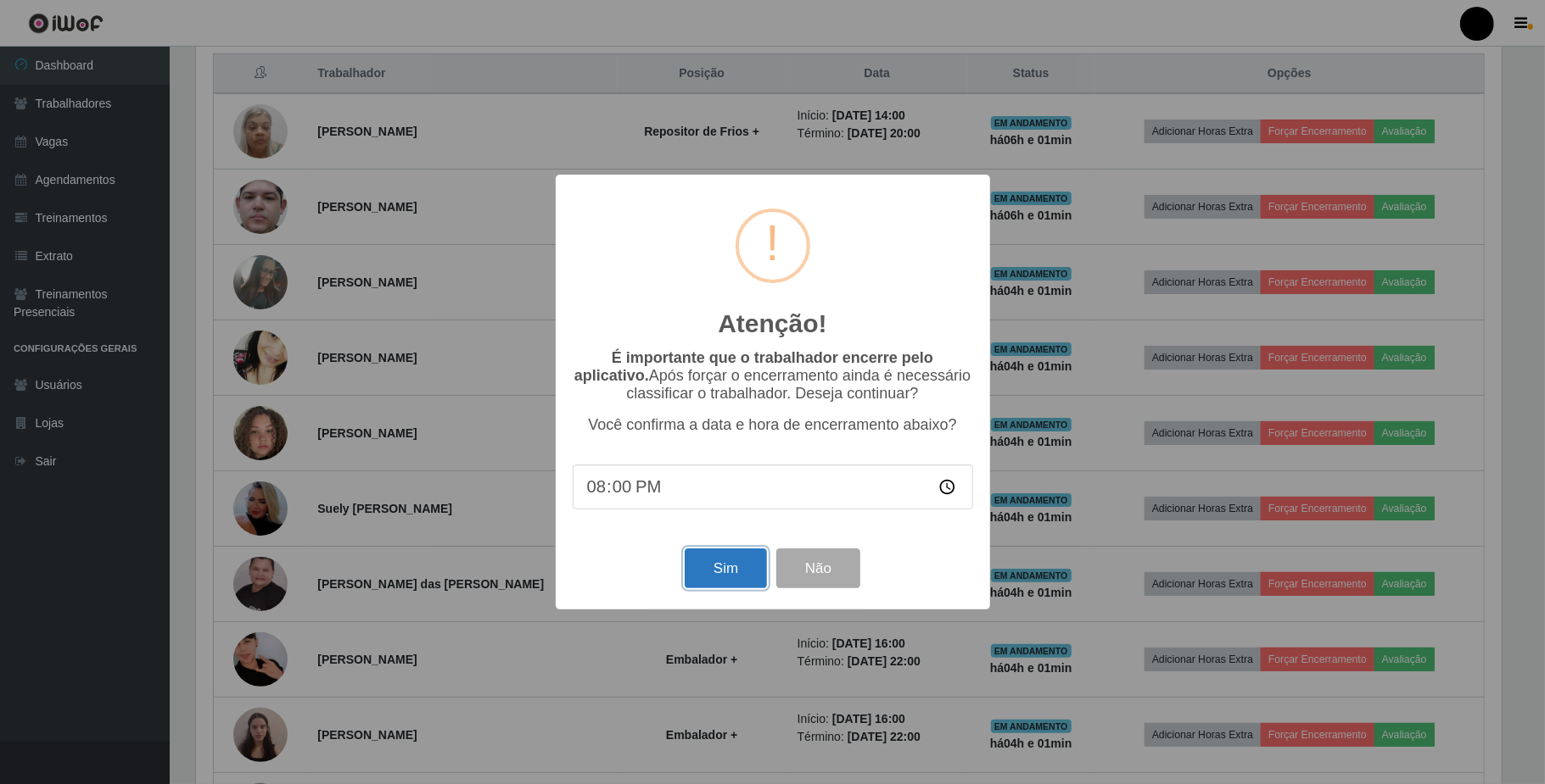
click at [748, 557] on button "Sim" at bounding box center [726, 568] width 83 height 40
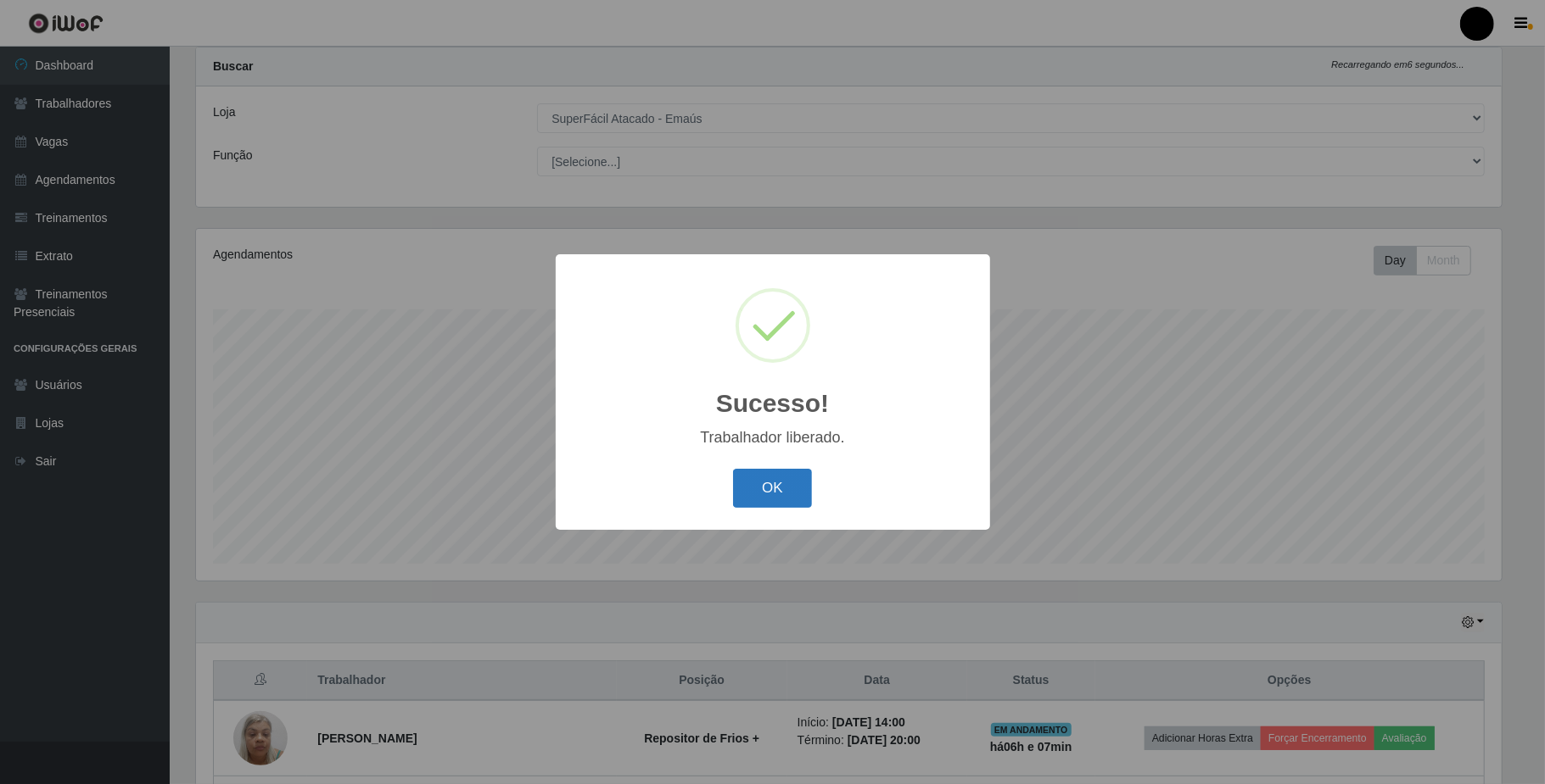
click at [787, 479] on button "OK" at bounding box center [772, 488] width 79 height 40
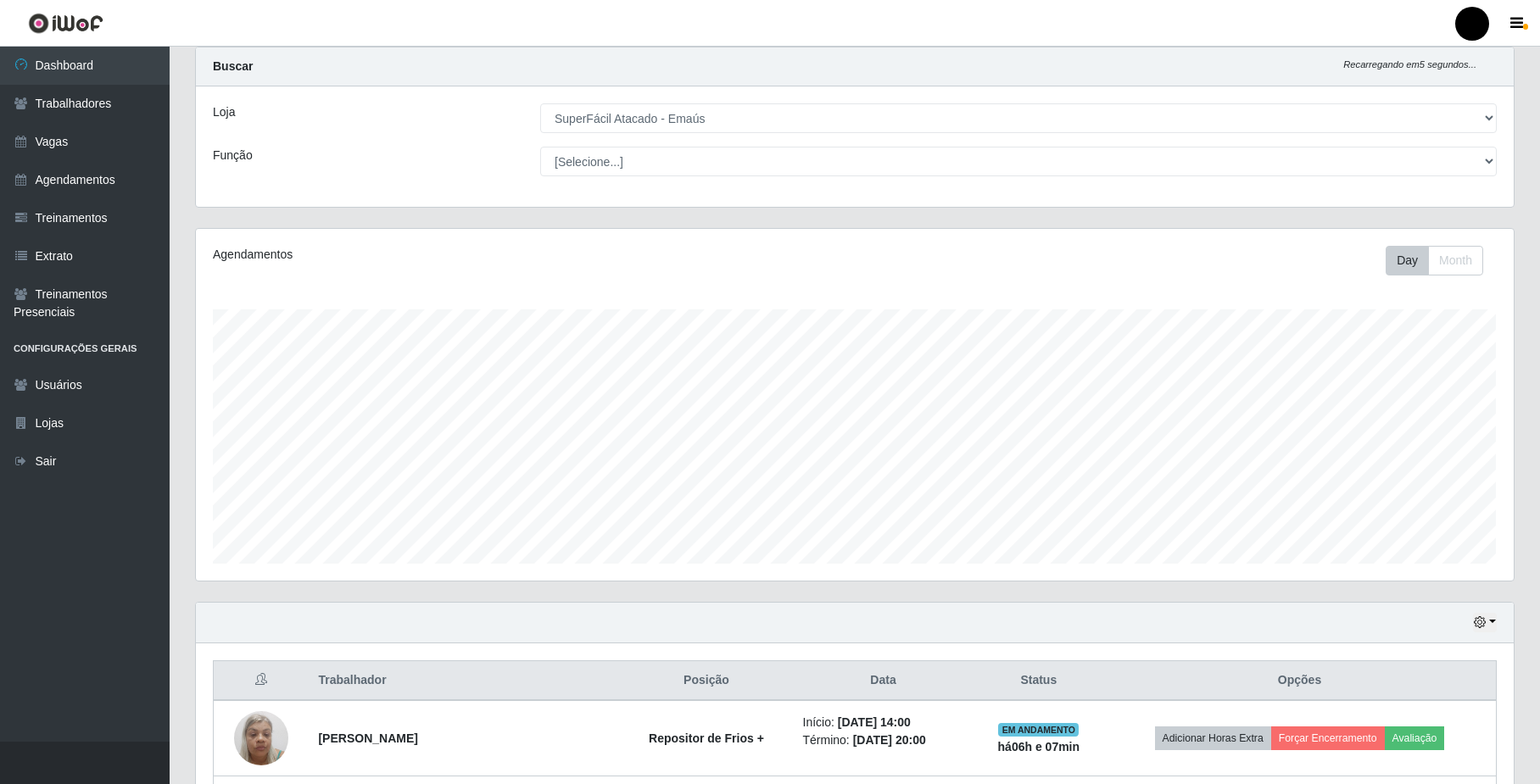
scroll to position [269, 0]
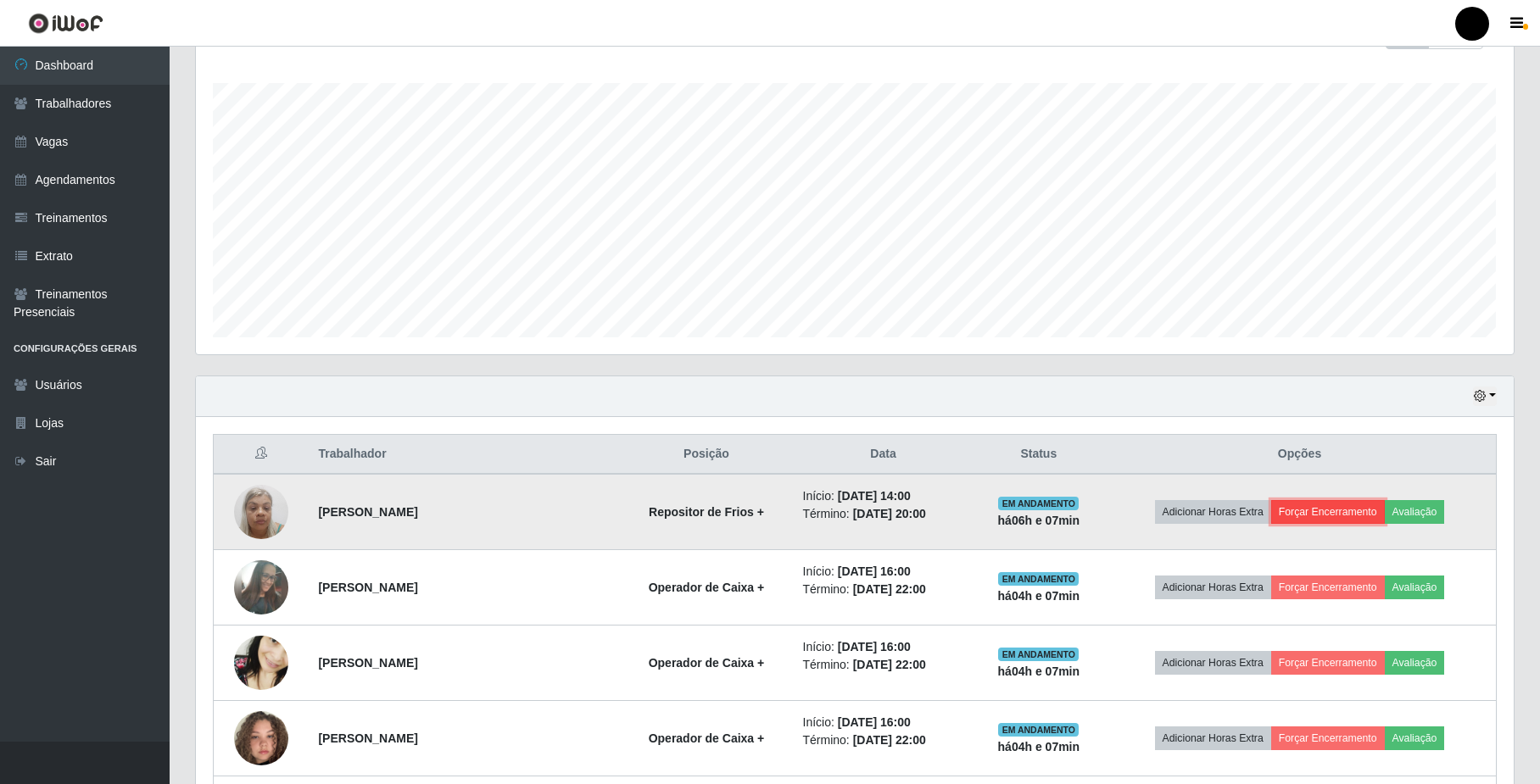
click at [1339, 511] on button "Forçar Encerramento" at bounding box center [1329, 512] width 114 height 24
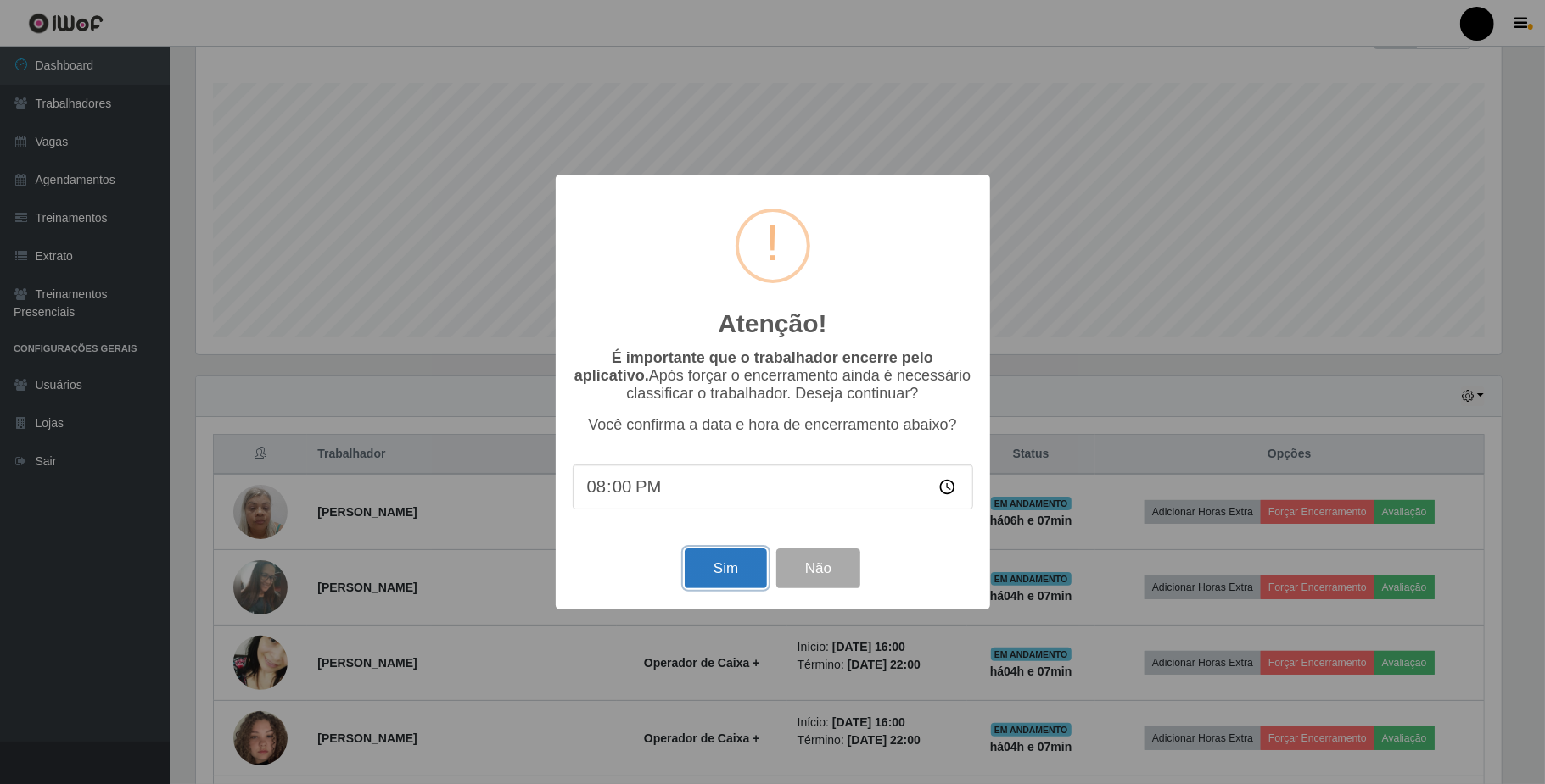
click at [743, 572] on button "Sim" at bounding box center [726, 568] width 83 height 40
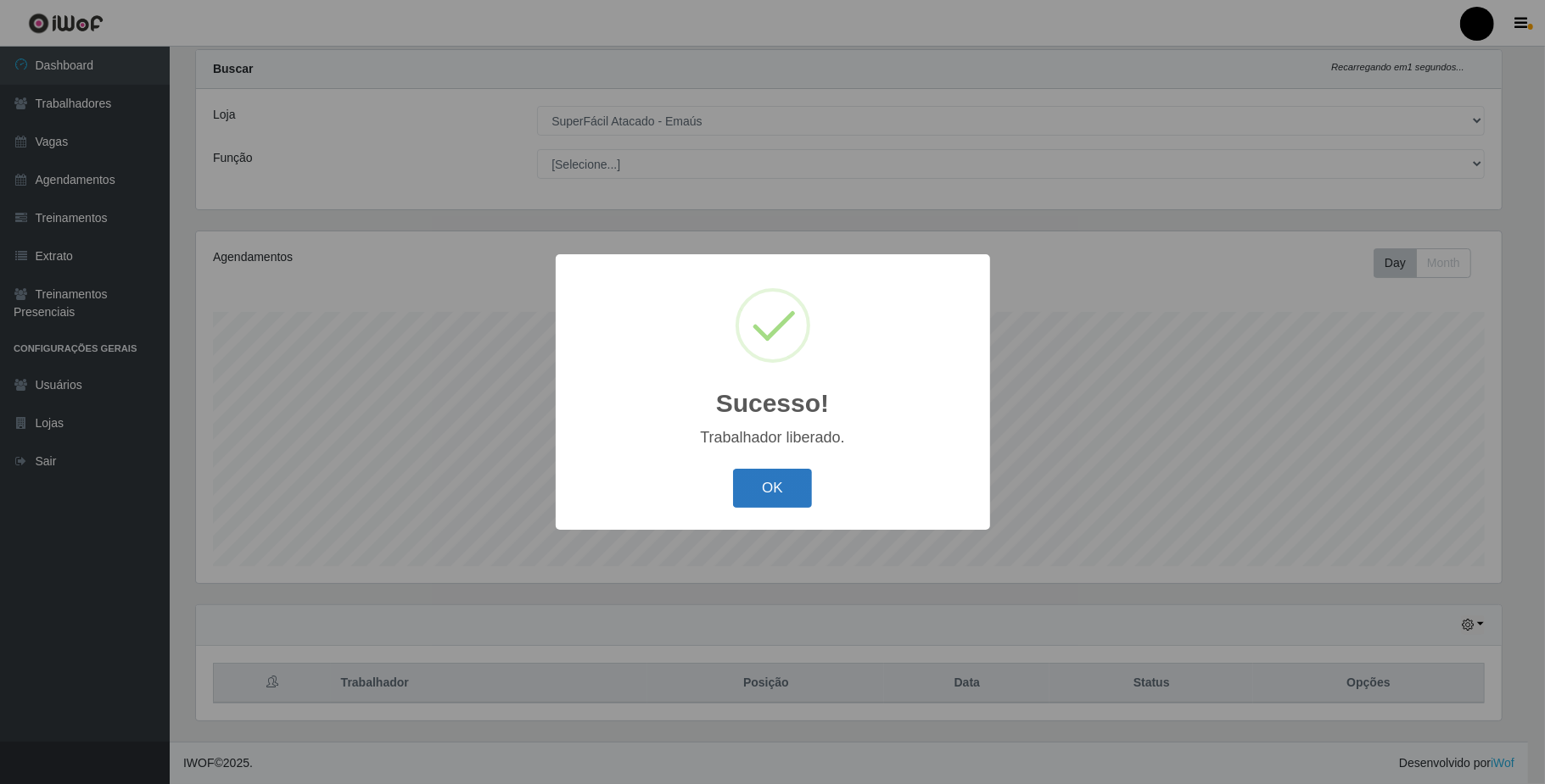
drag, startPoint x: 775, startPoint y: 453, endPoint x: 775, endPoint y: 476, distance: 23.0
click at [775, 455] on div "Sucesso! × Trabalhador liberado. OK Cancel" at bounding box center [772, 392] width 434 height 275
click at [775, 480] on button "OK" at bounding box center [772, 488] width 79 height 40
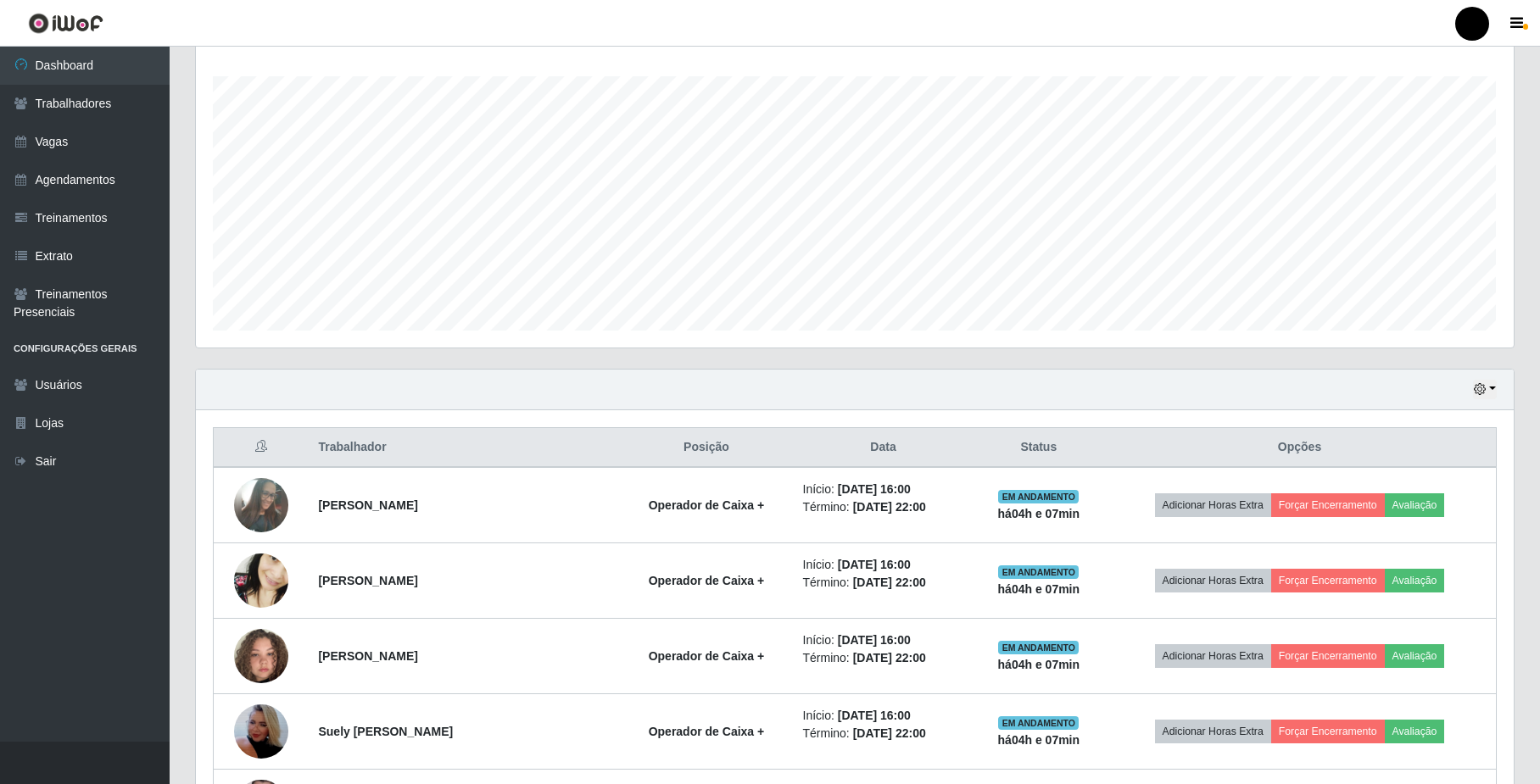
scroll to position [272, 0]
